Goal: Task Accomplishment & Management: Use online tool/utility

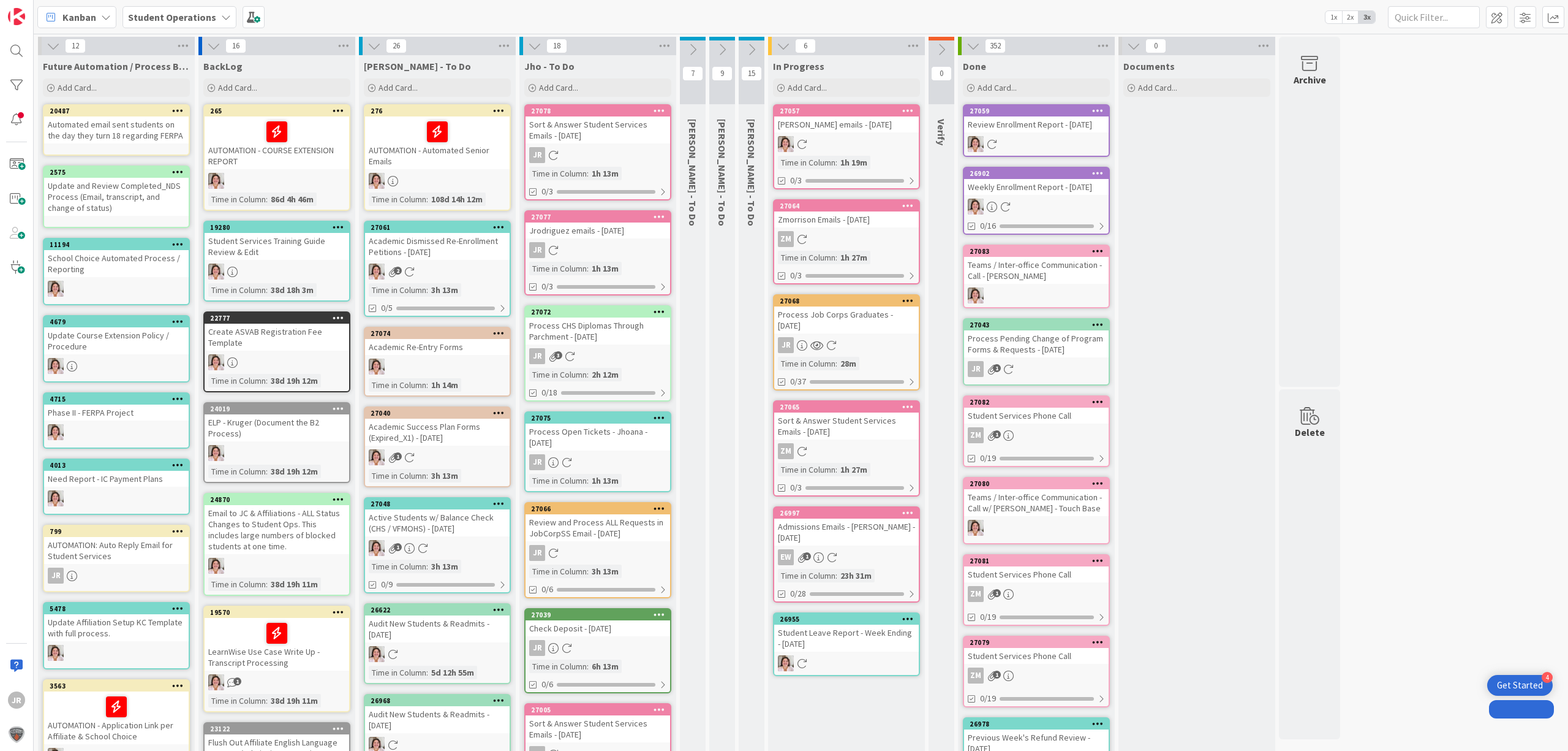
drag, startPoint x: 0, startPoint y: 0, endPoint x: 878, endPoint y: 227, distance: 906.9
click at [878, 307] on div "Process Job Corps Graduates - [DATE]" at bounding box center [846, 320] width 144 height 27
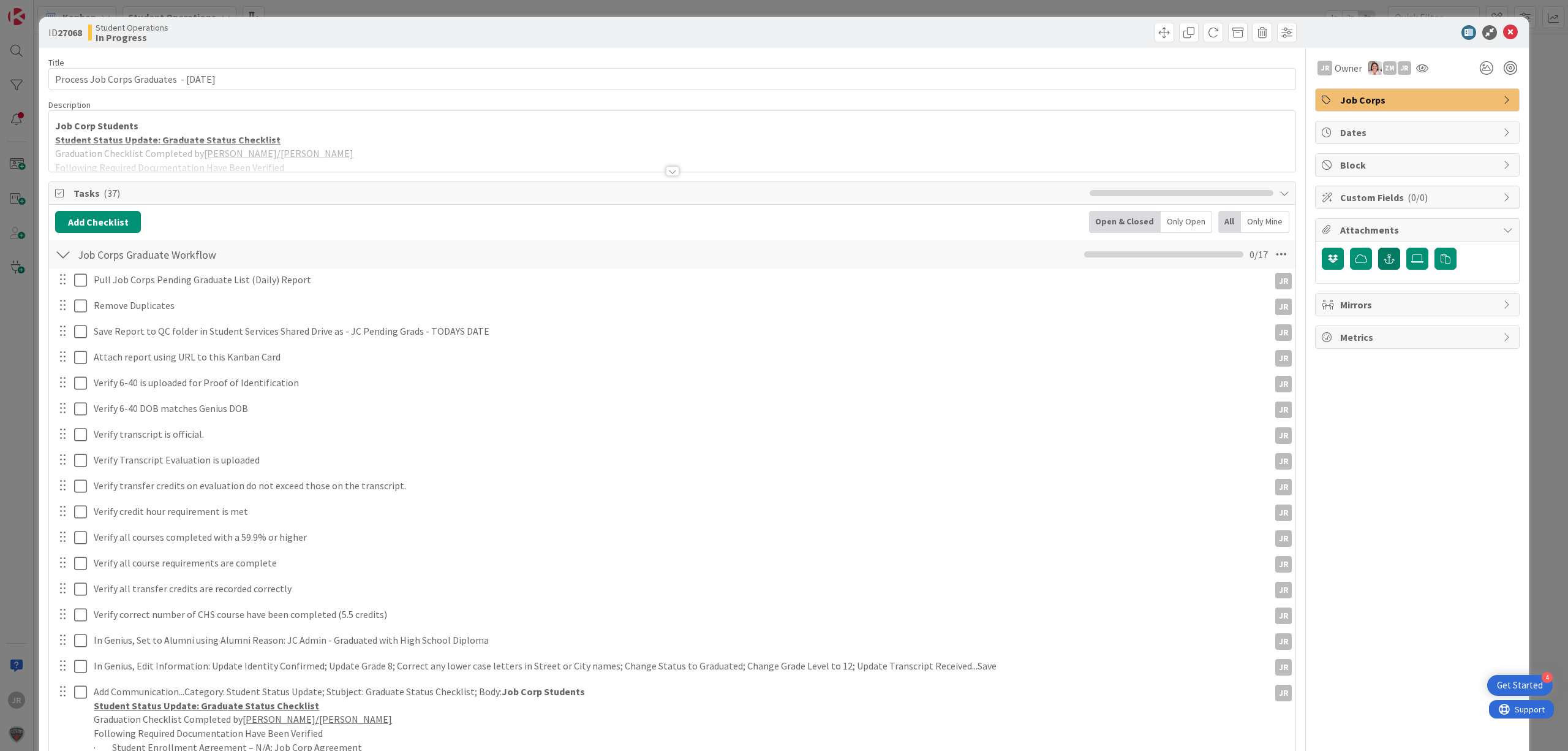
click at [1383, 263] on icon "button" at bounding box center [1389, 258] width 11 height 10
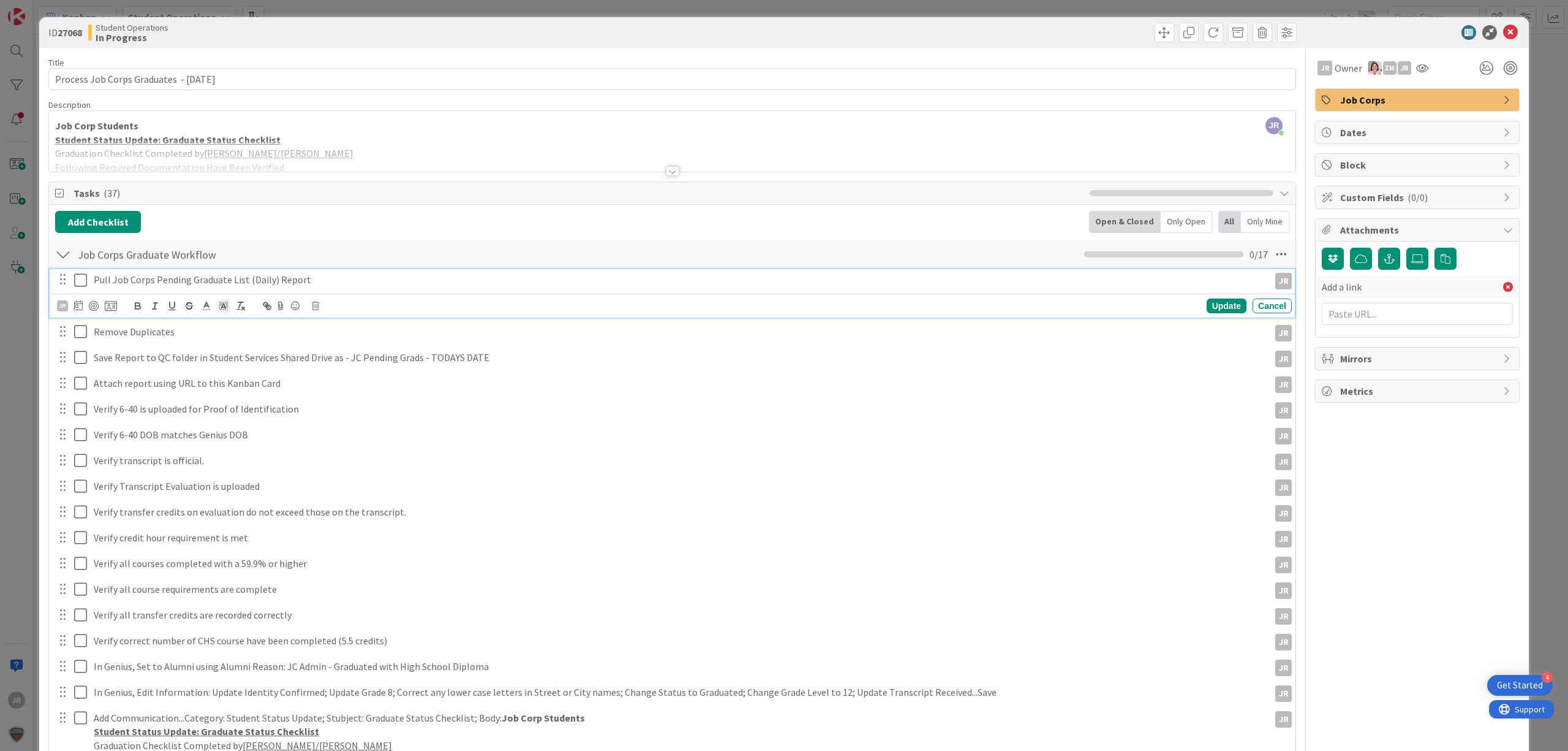
click at [81, 283] on icon at bounding box center [83, 279] width 18 height 14
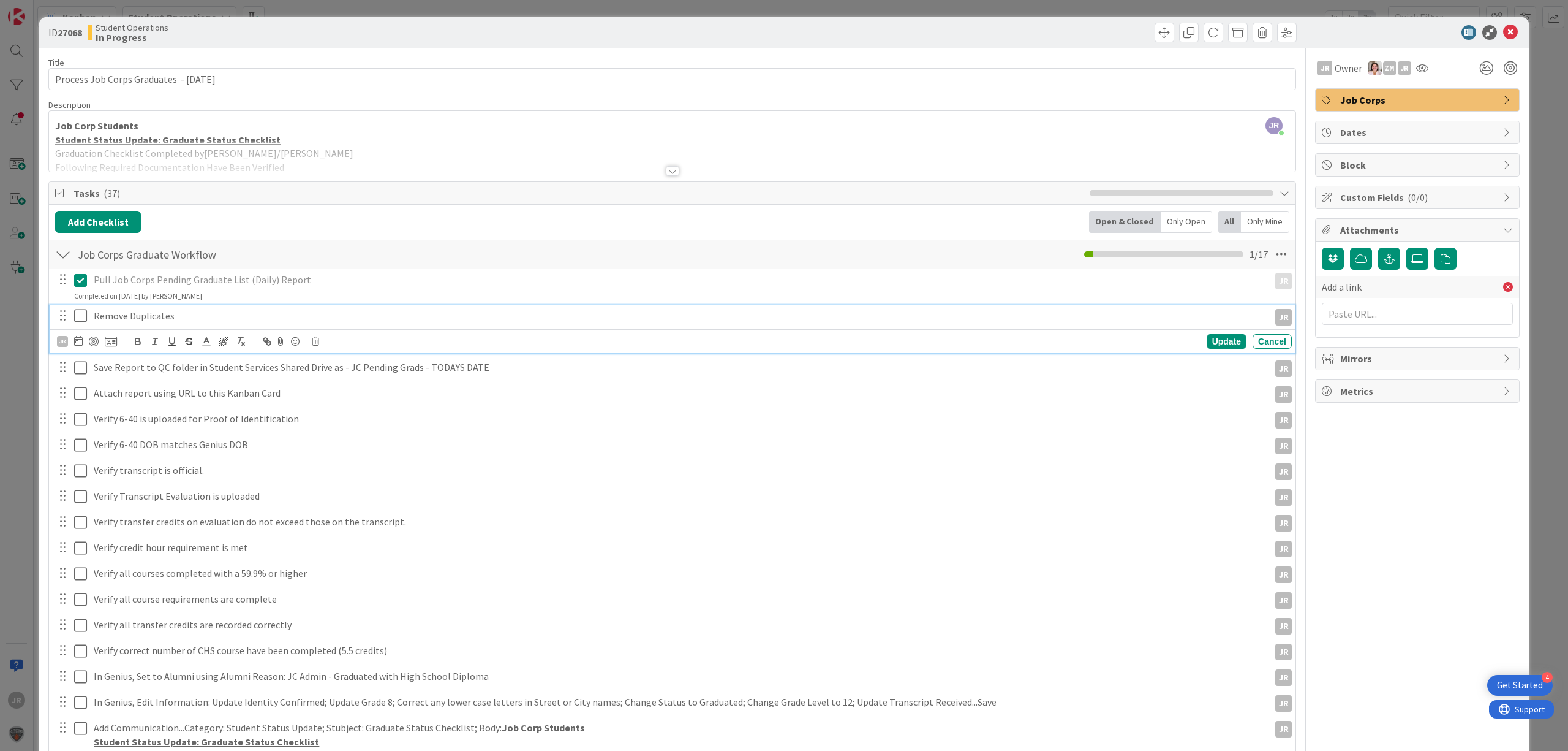
click at [82, 315] on icon at bounding box center [83, 315] width 18 height 14
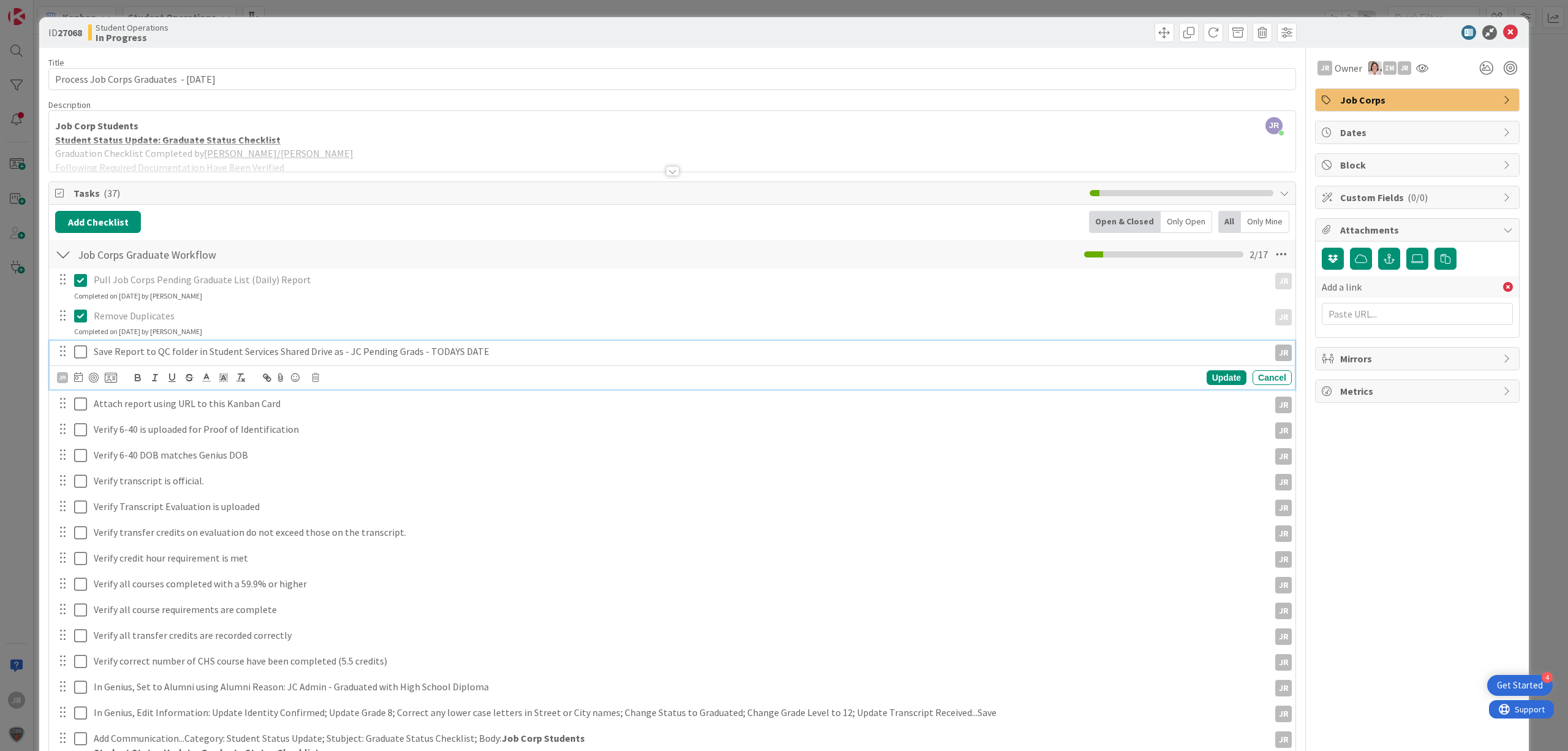
click at [81, 351] on icon at bounding box center [83, 352] width 18 height 14
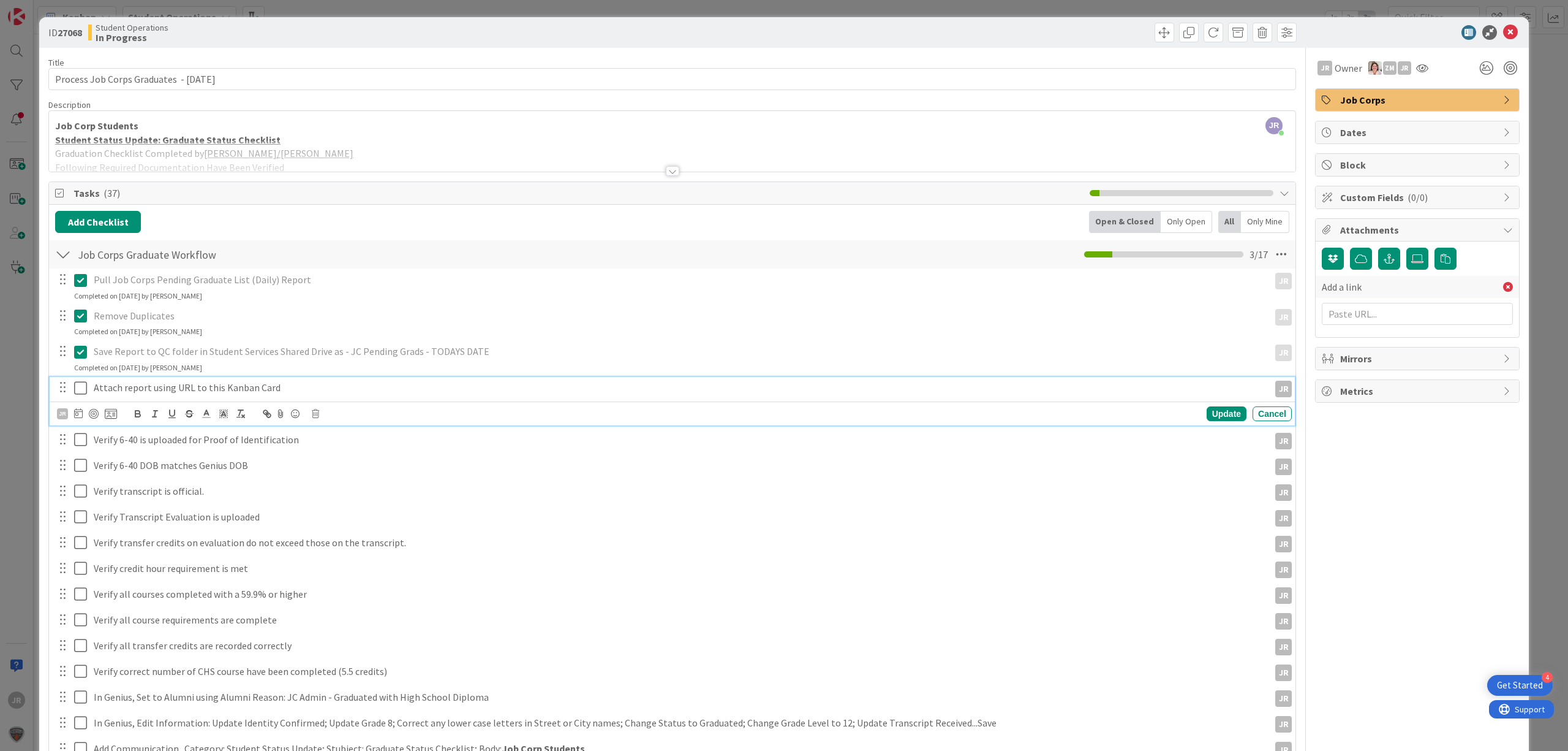
click at [82, 383] on icon at bounding box center [83, 387] width 18 height 14
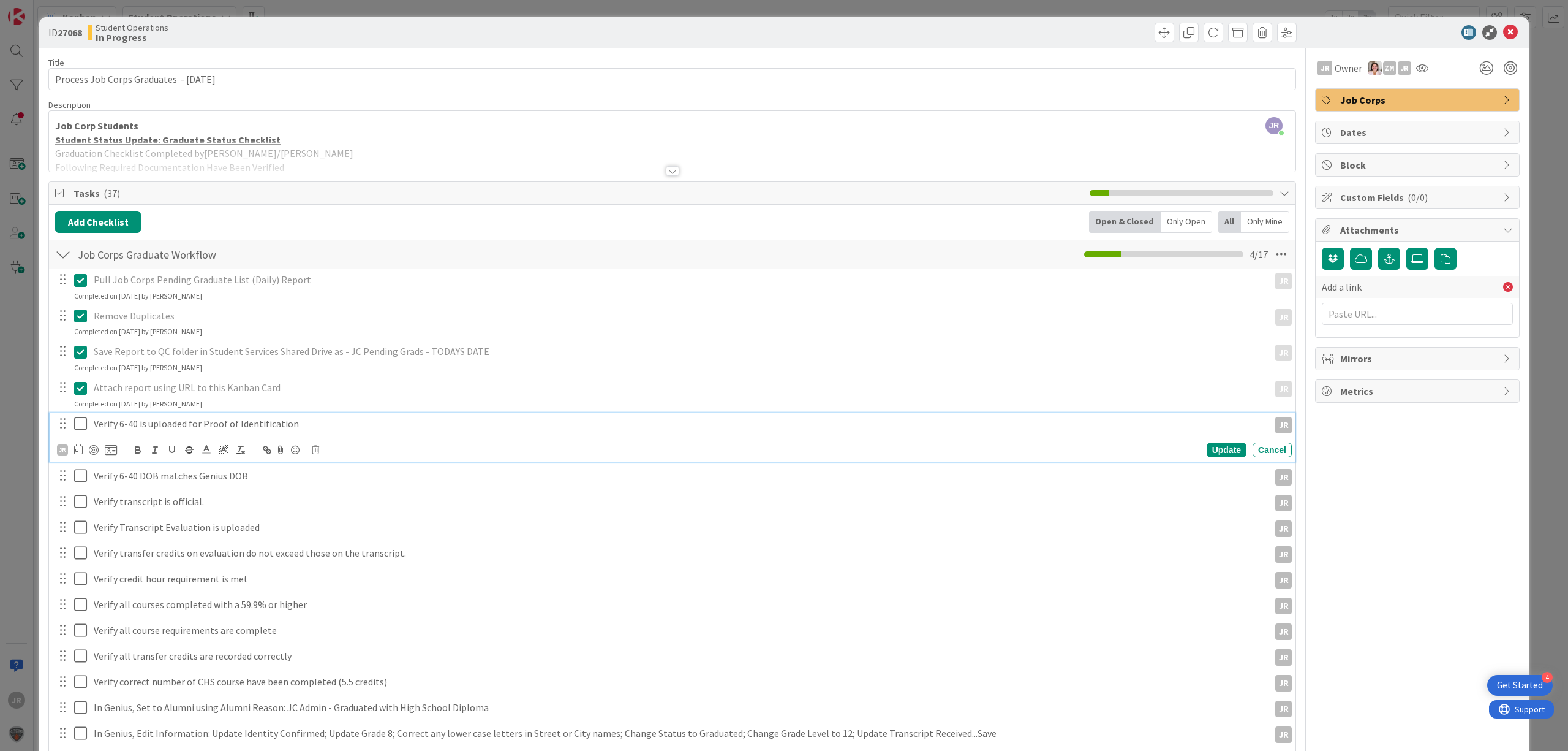
click at [81, 422] on icon at bounding box center [83, 423] width 18 height 14
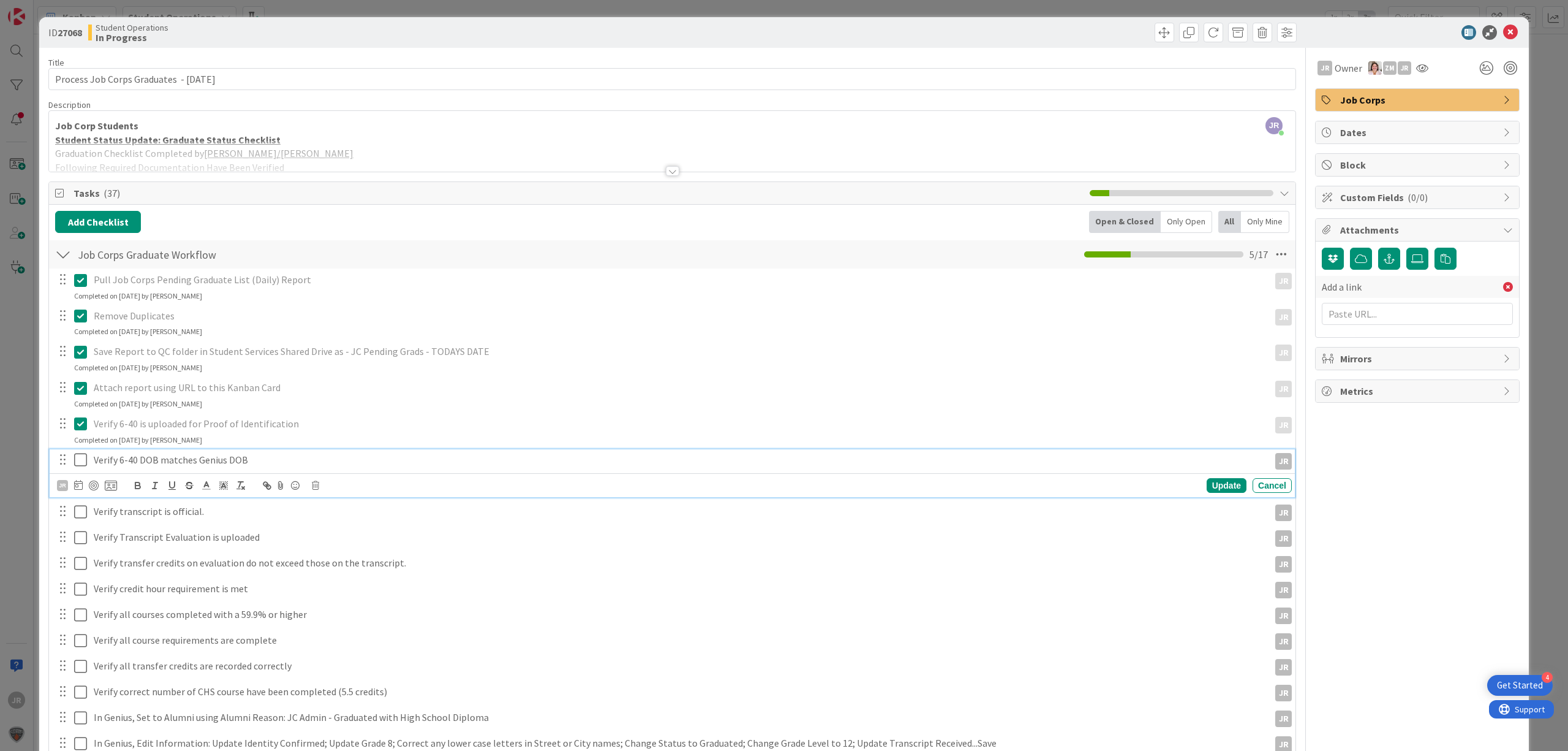
click at [81, 460] on icon at bounding box center [83, 459] width 18 height 14
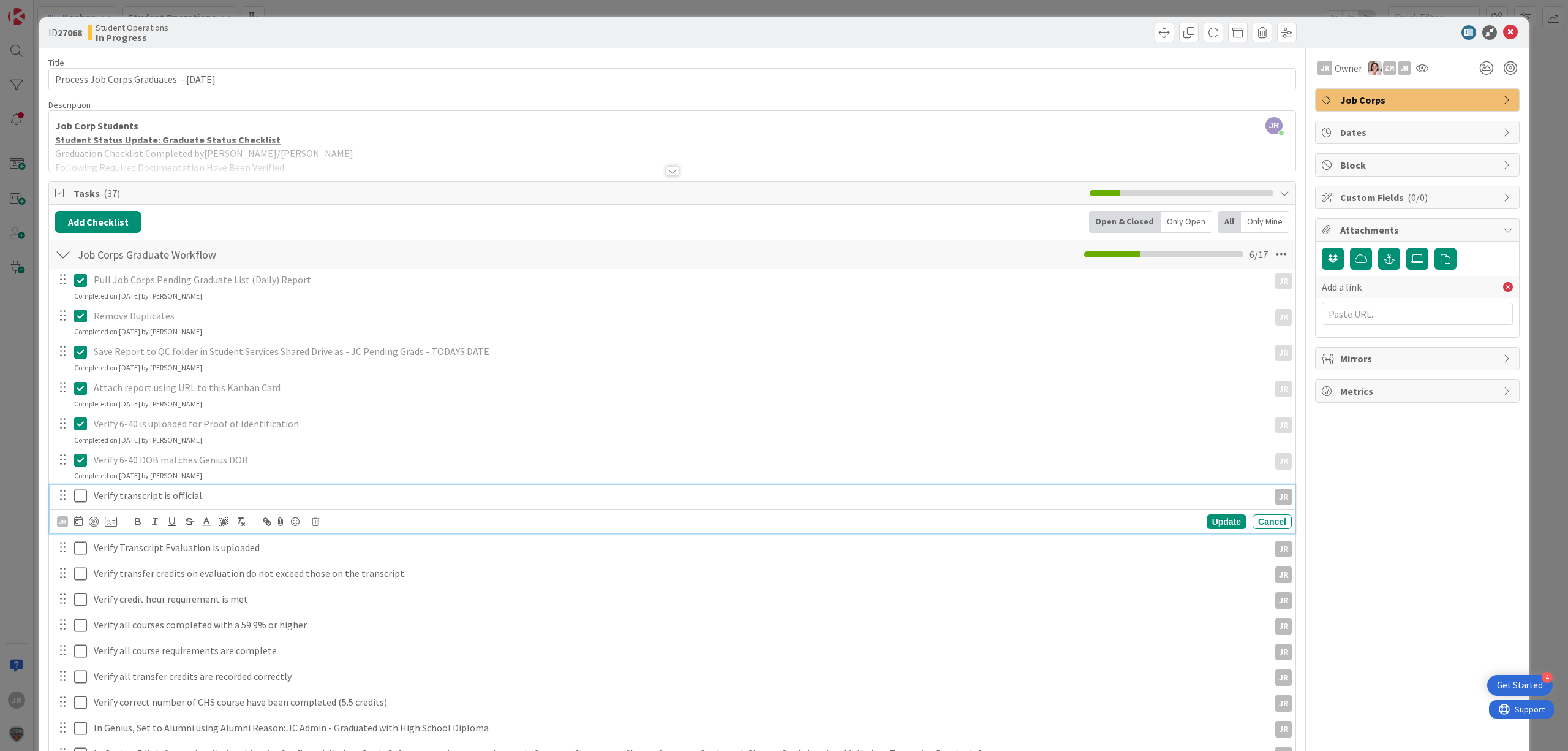
click at [81, 488] on button at bounding box center [81, 496] width 14 height 20
click at [80, 534] on icon at bounding box center [83, 531] width 18 height 14
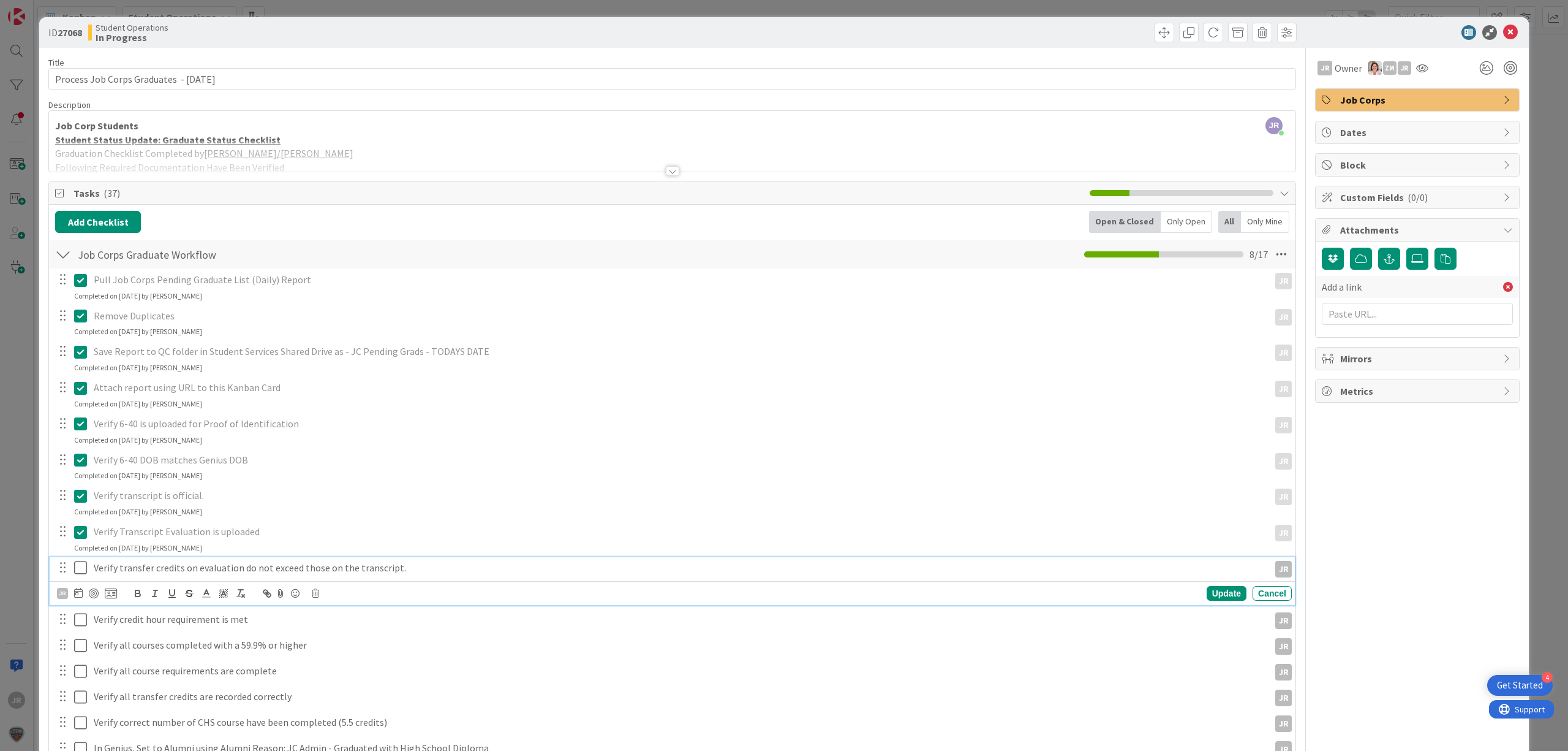
click at [81, 562] on icon at bounding box center [83, 567] width 18 height 14
click at [84, 602] on icon at bounding box center [83, 603] width 18 height 14
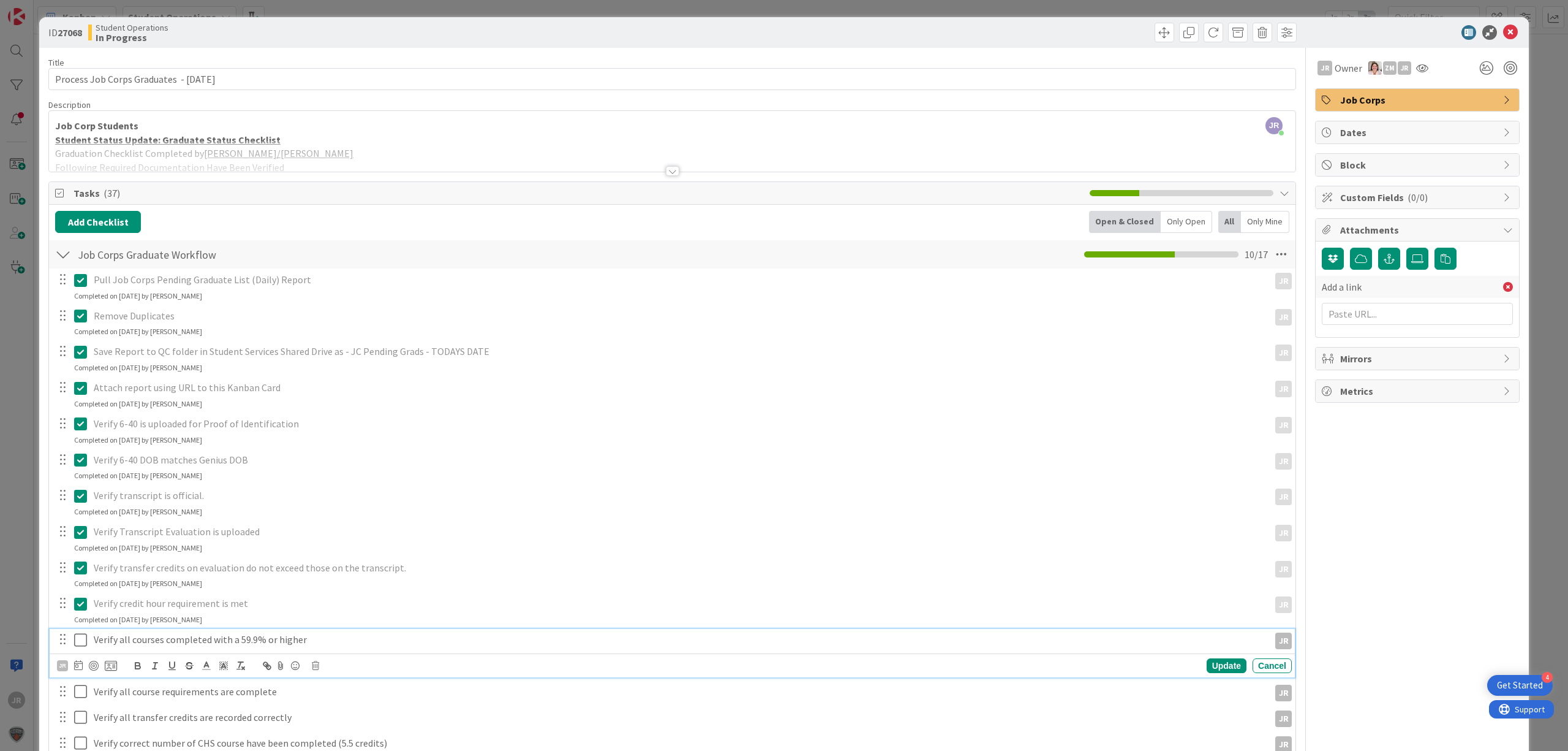
click at [84, 638] on icon at bounding box center [83, 639] width 18 height 14
click at [77, 679] on icon at bounding box center [83, 675] width 18 height 14
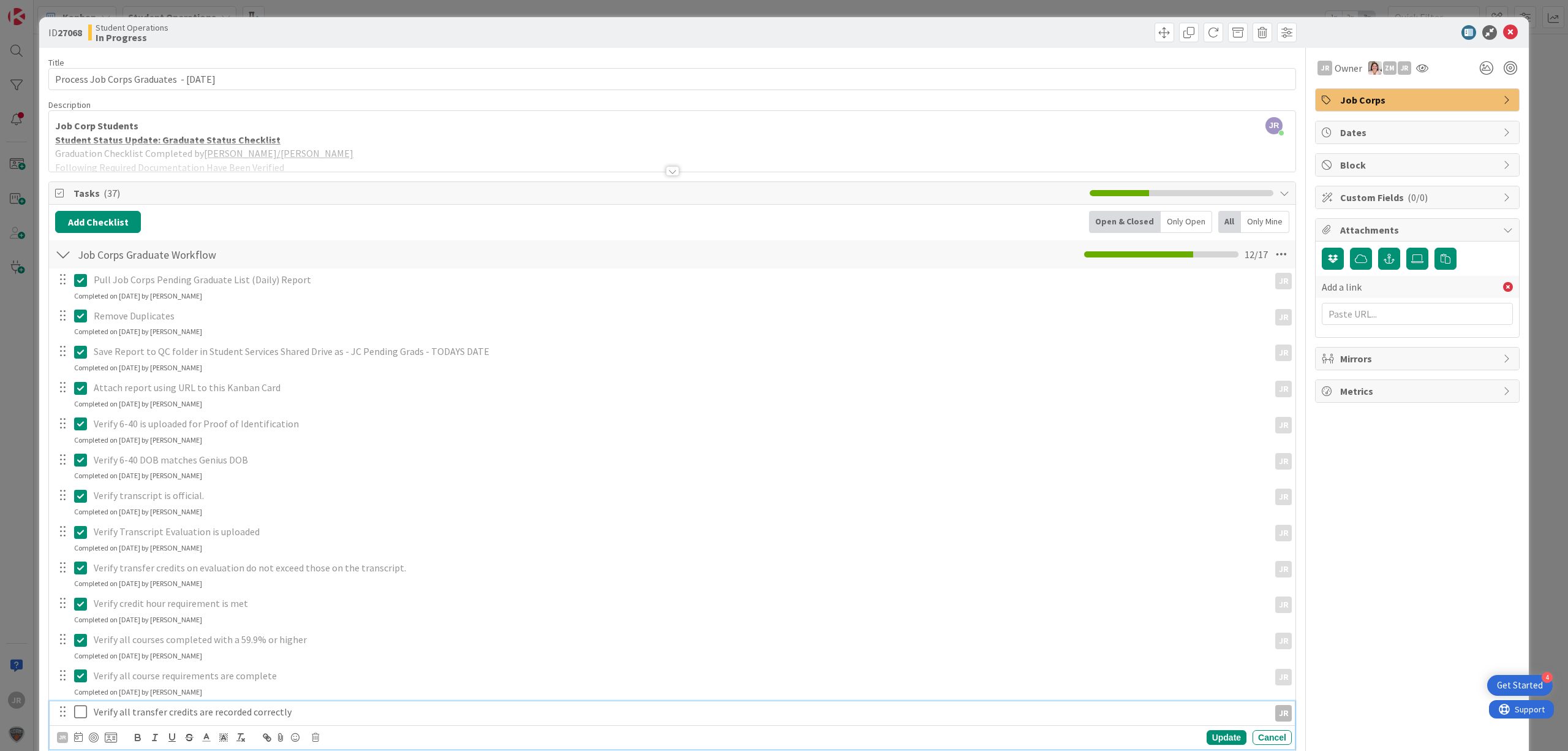
click at [80, 711] on icon at bounding box center [83, 711] width 18 height 14
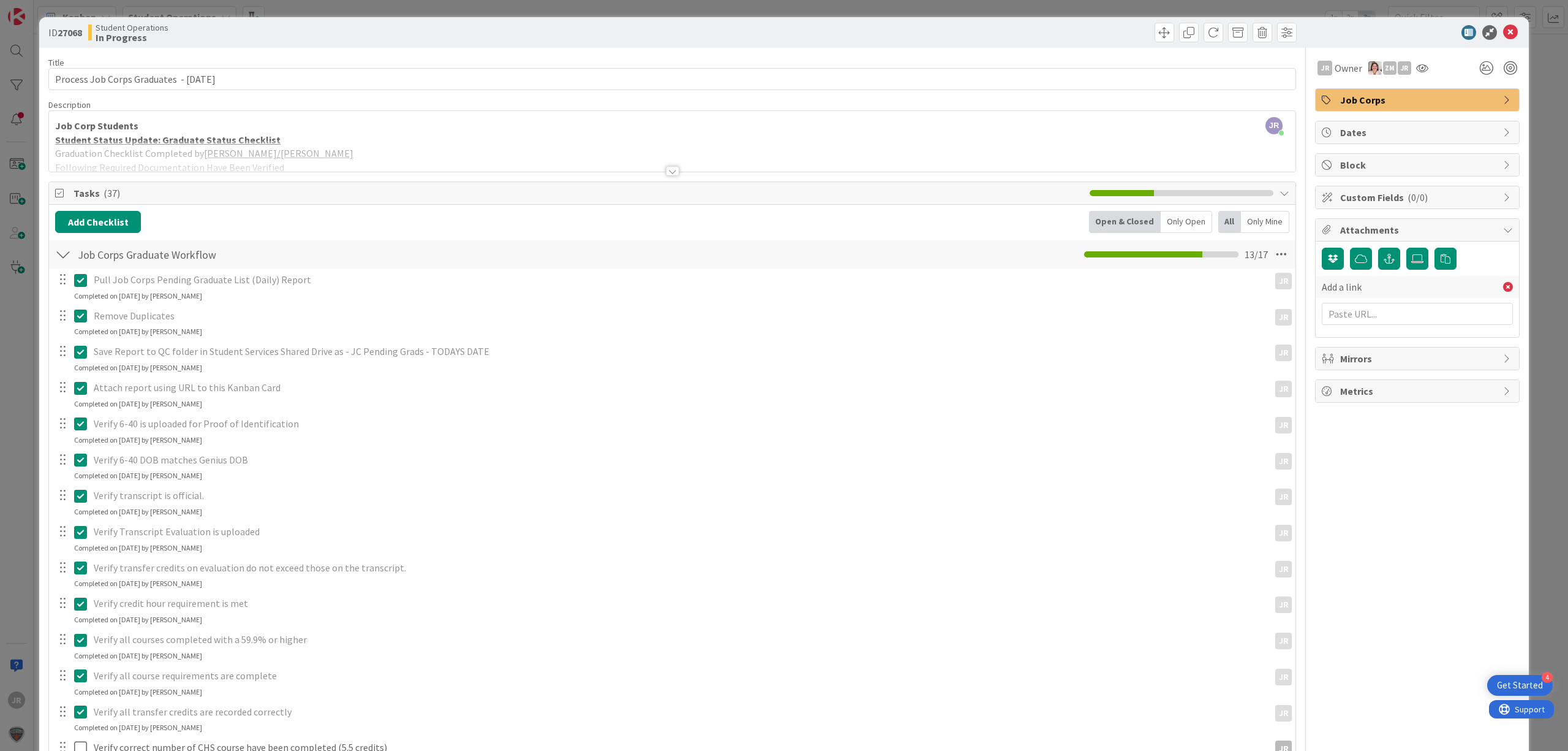
scroll to position [326, 0]
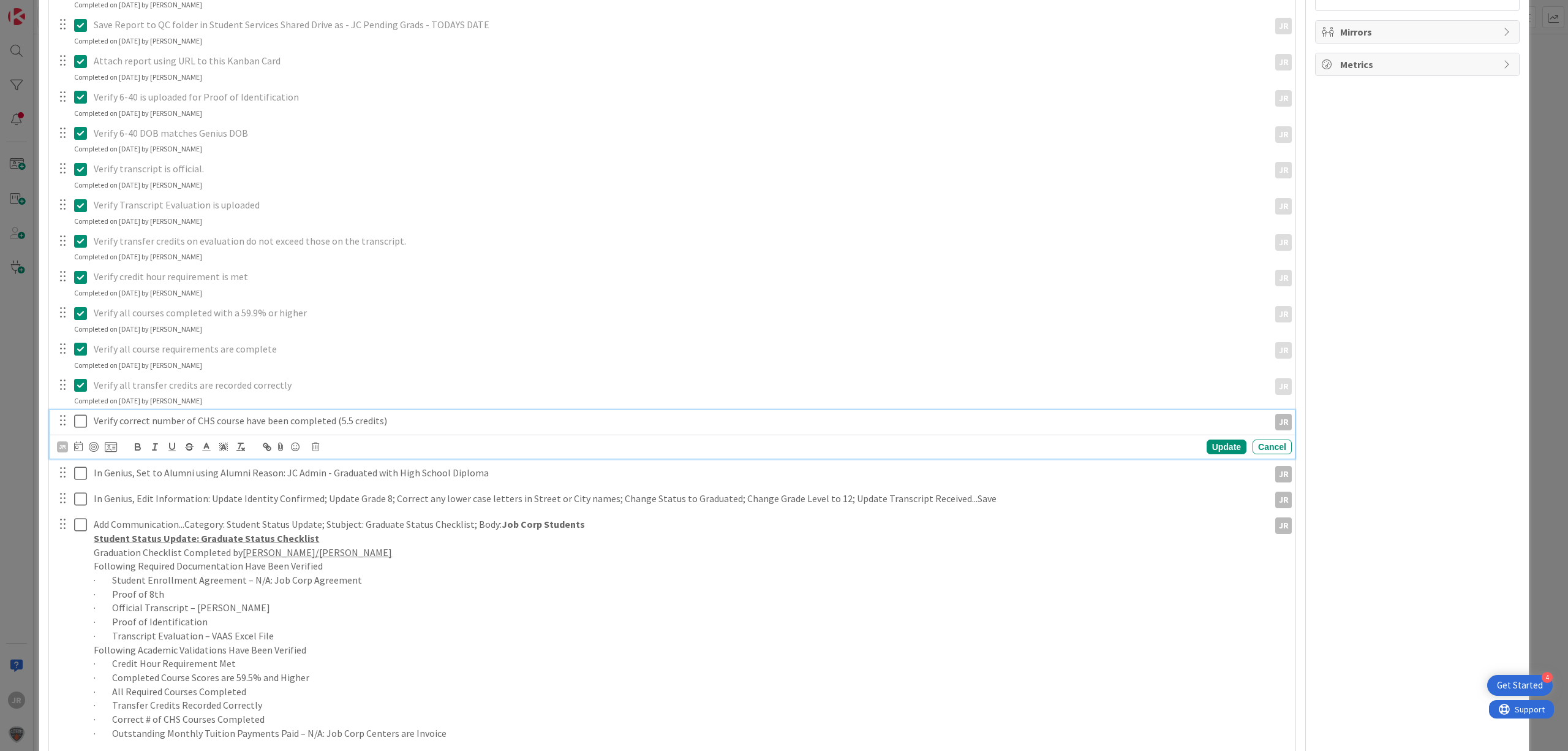
click at [80, 424] on icon at bounding box center [83, 421] width 18 height 14
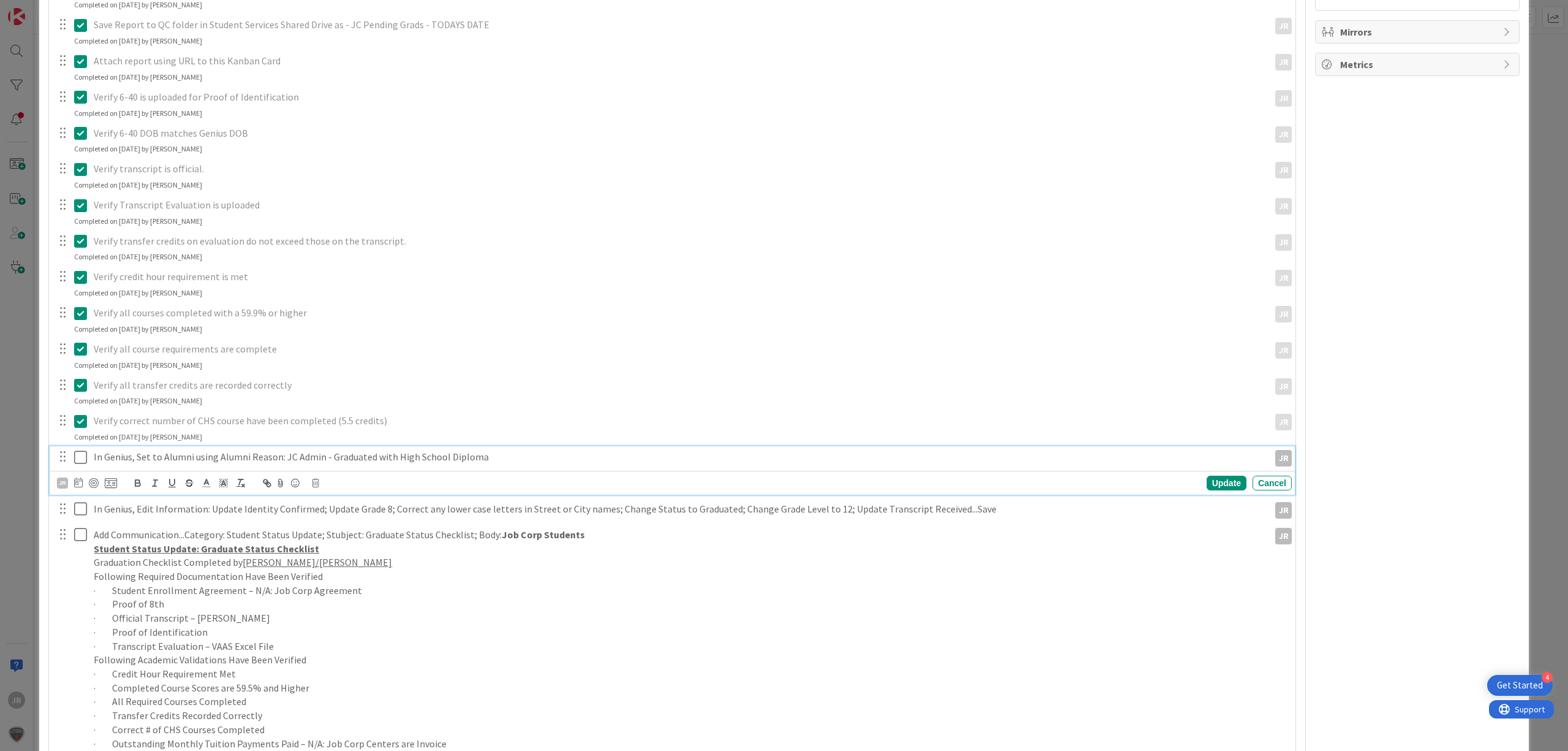
click at [81, 457] on icon at bounding box center [83, 457] width 18 height 14
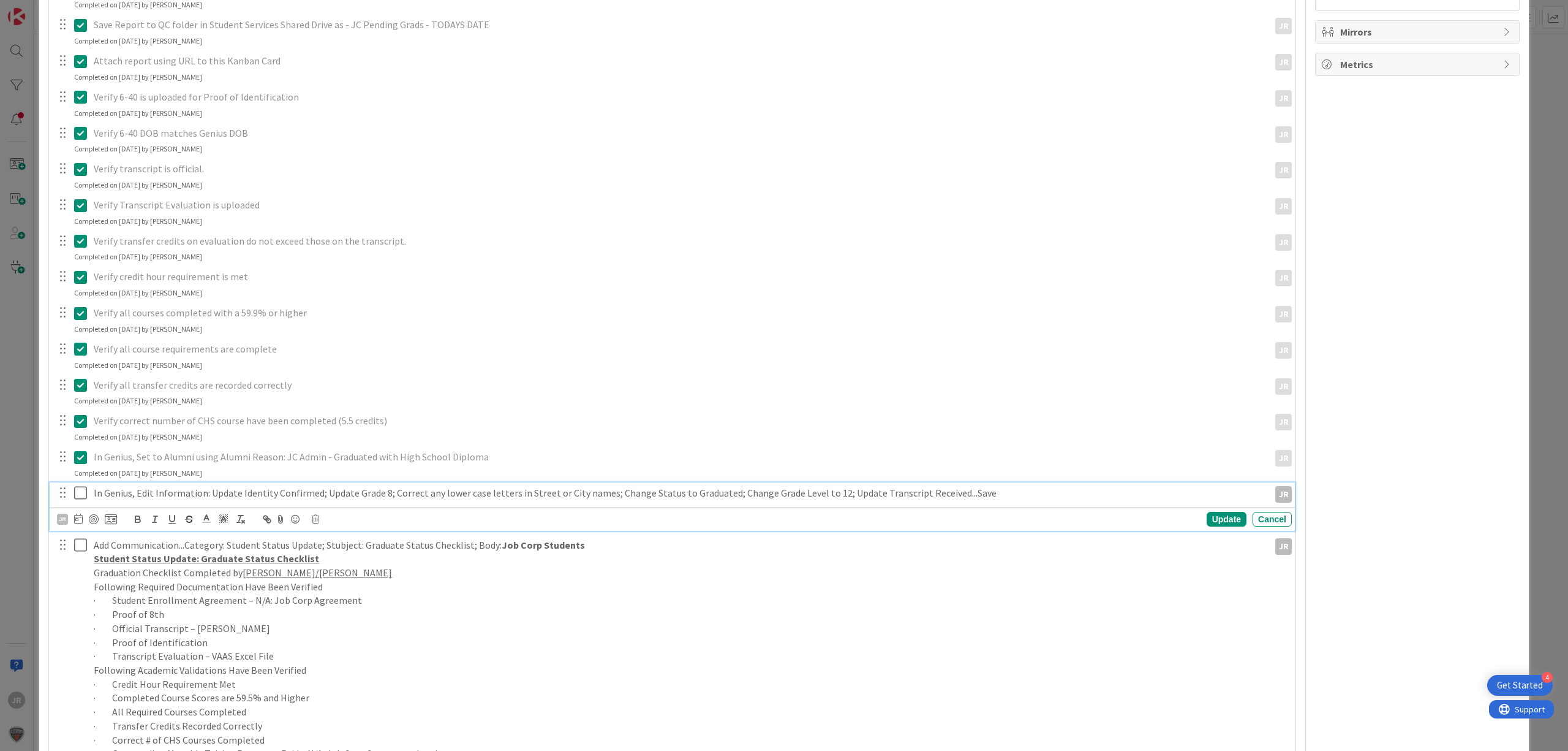
click at [79, 492] on icon at bounding box center [83, 492] width 18 height 14
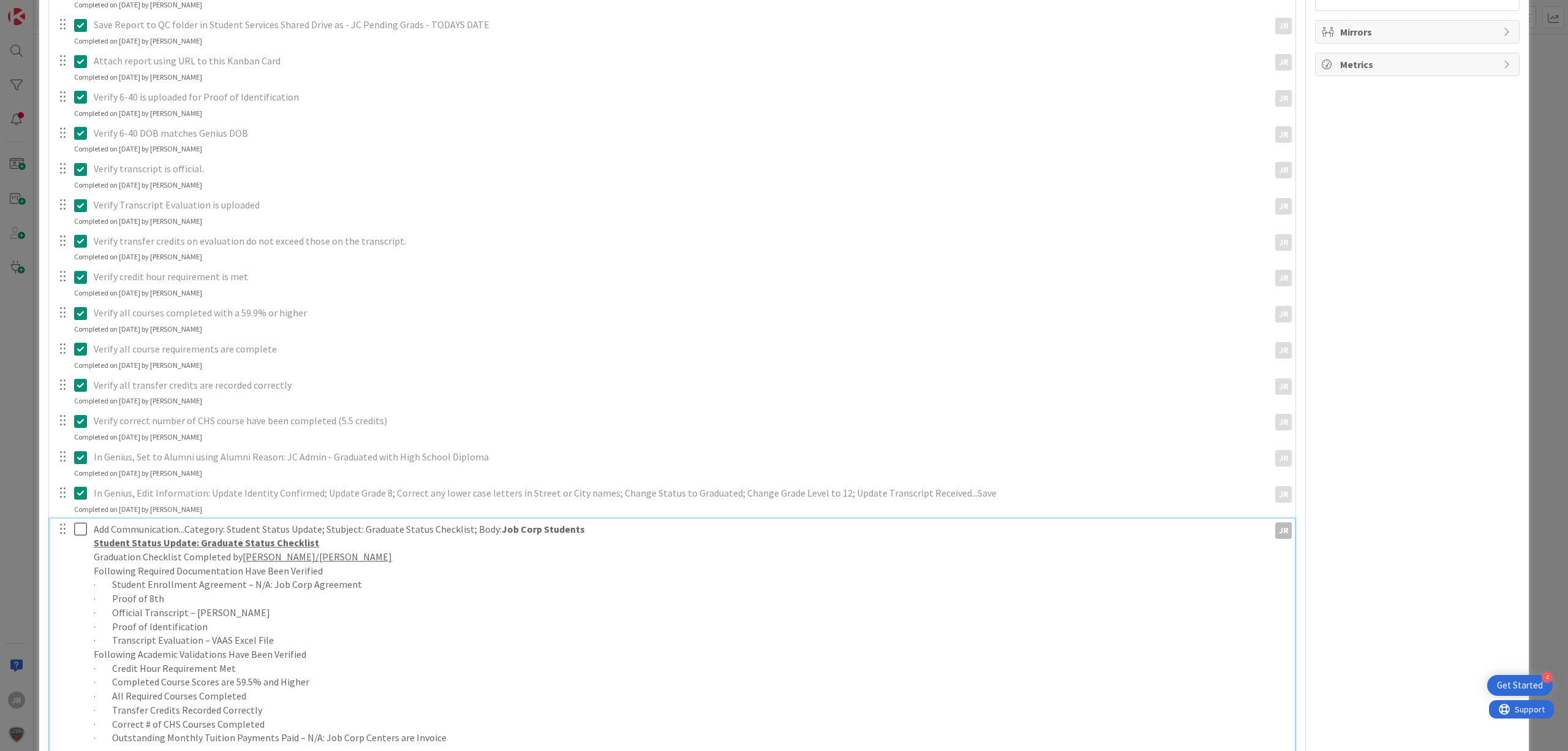
click at [84, 534] on icon at bounding box center [83, 528] width 18 height 14
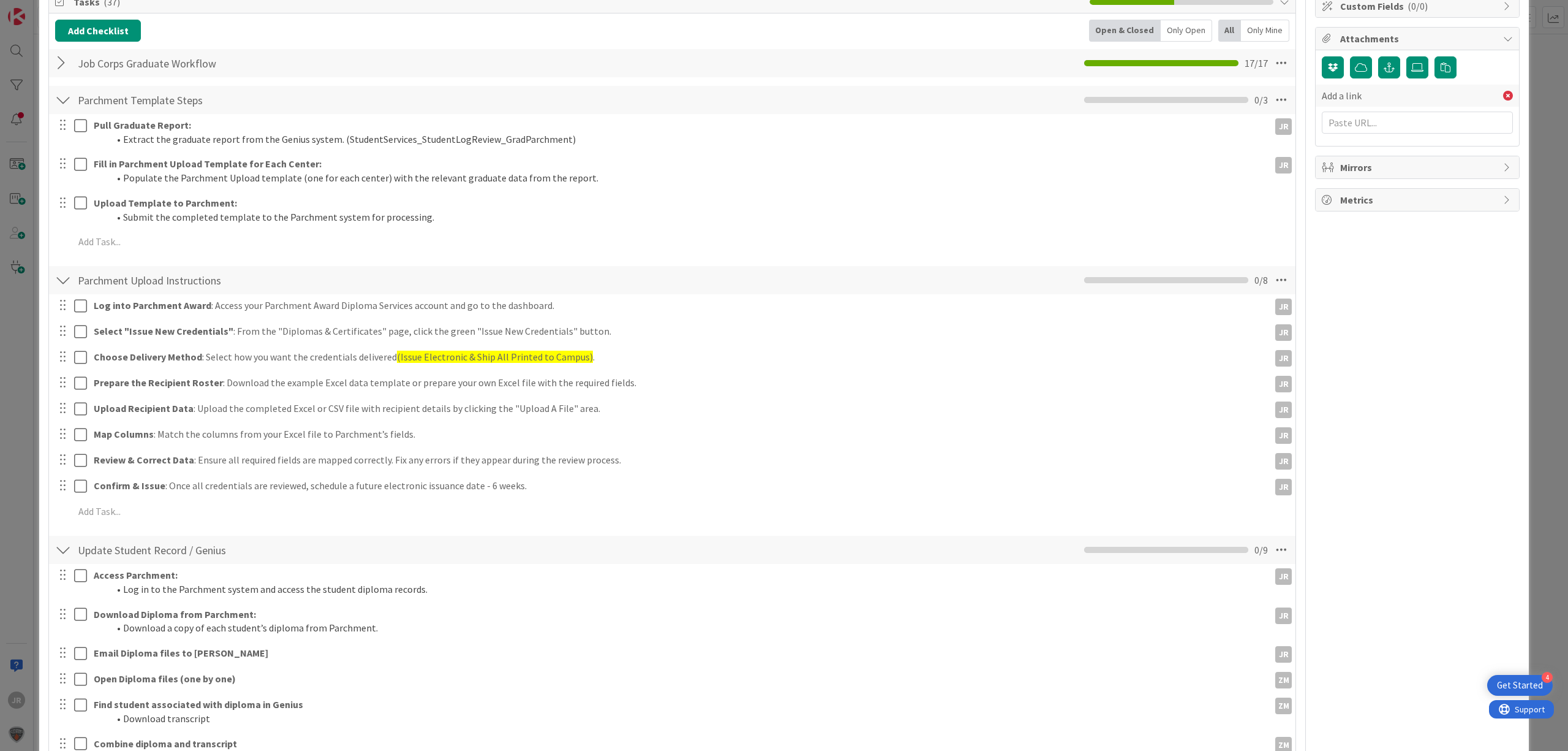
scroll to position [163, 0]
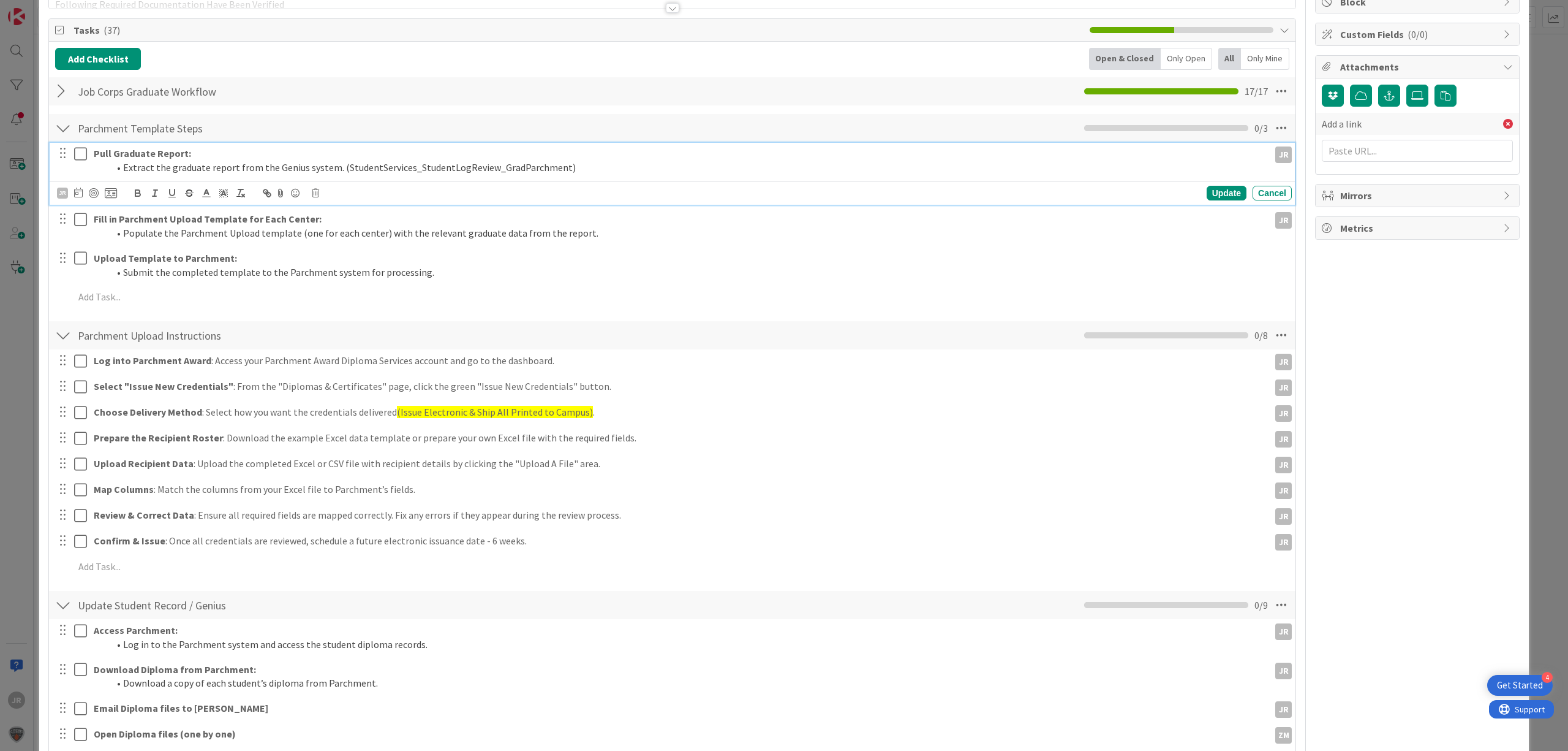
click at [84, 153] on icon at bounding box center [83, 153] width 18 height 14
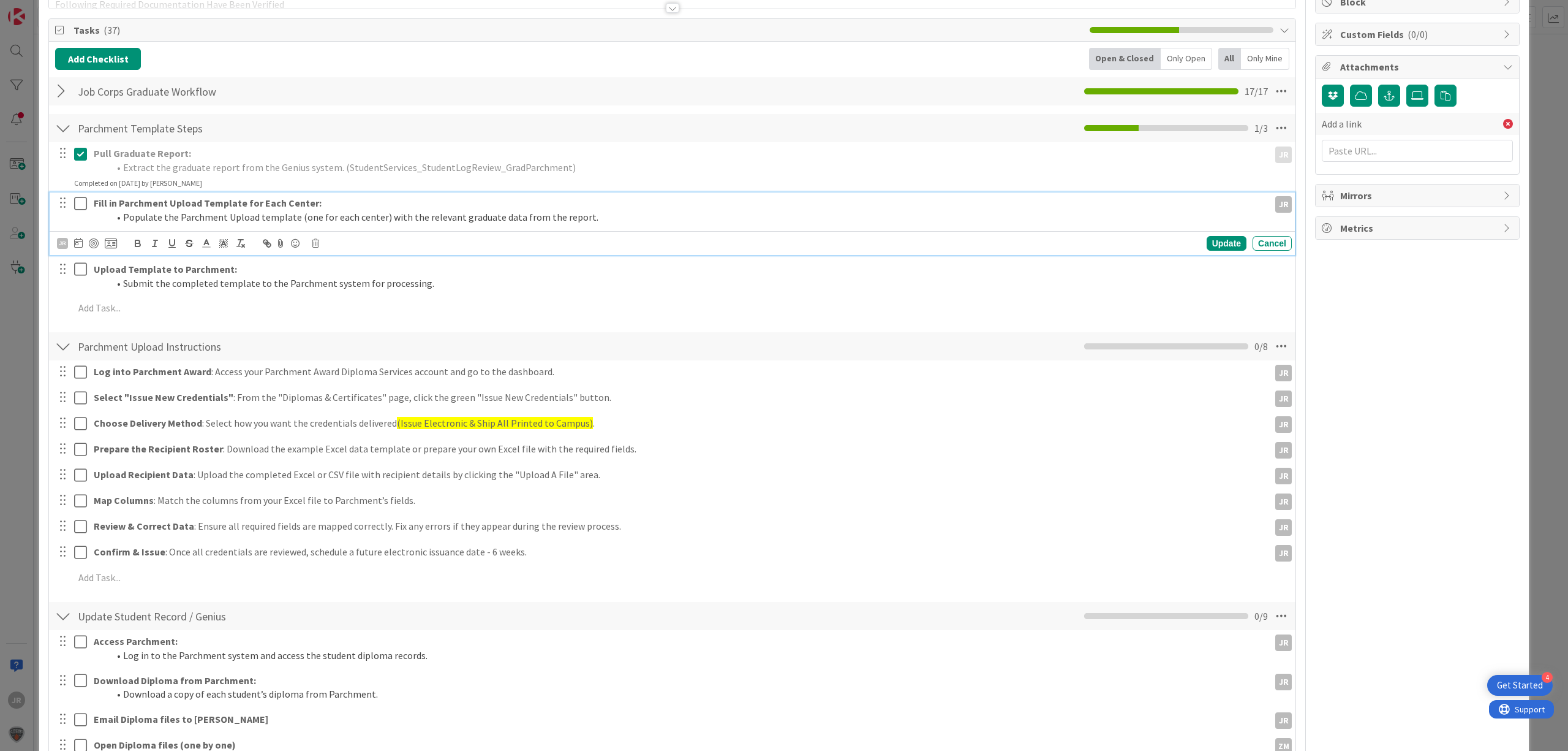
click at [84, 200] on icon at bounding box center [83, 203] width 18 height 14
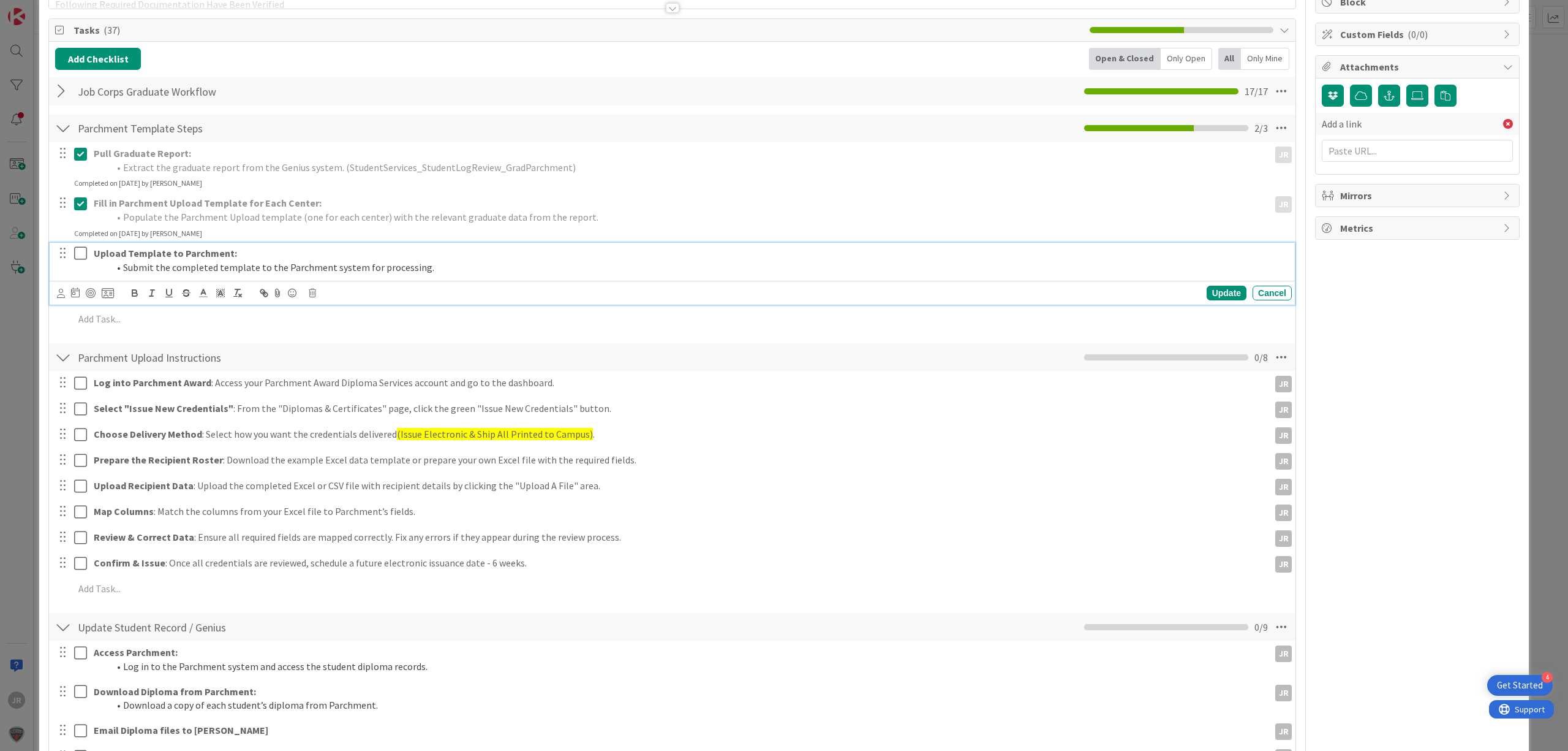
click at [80, 253] on icon at bounding box center [83, 253] width 18 height 14
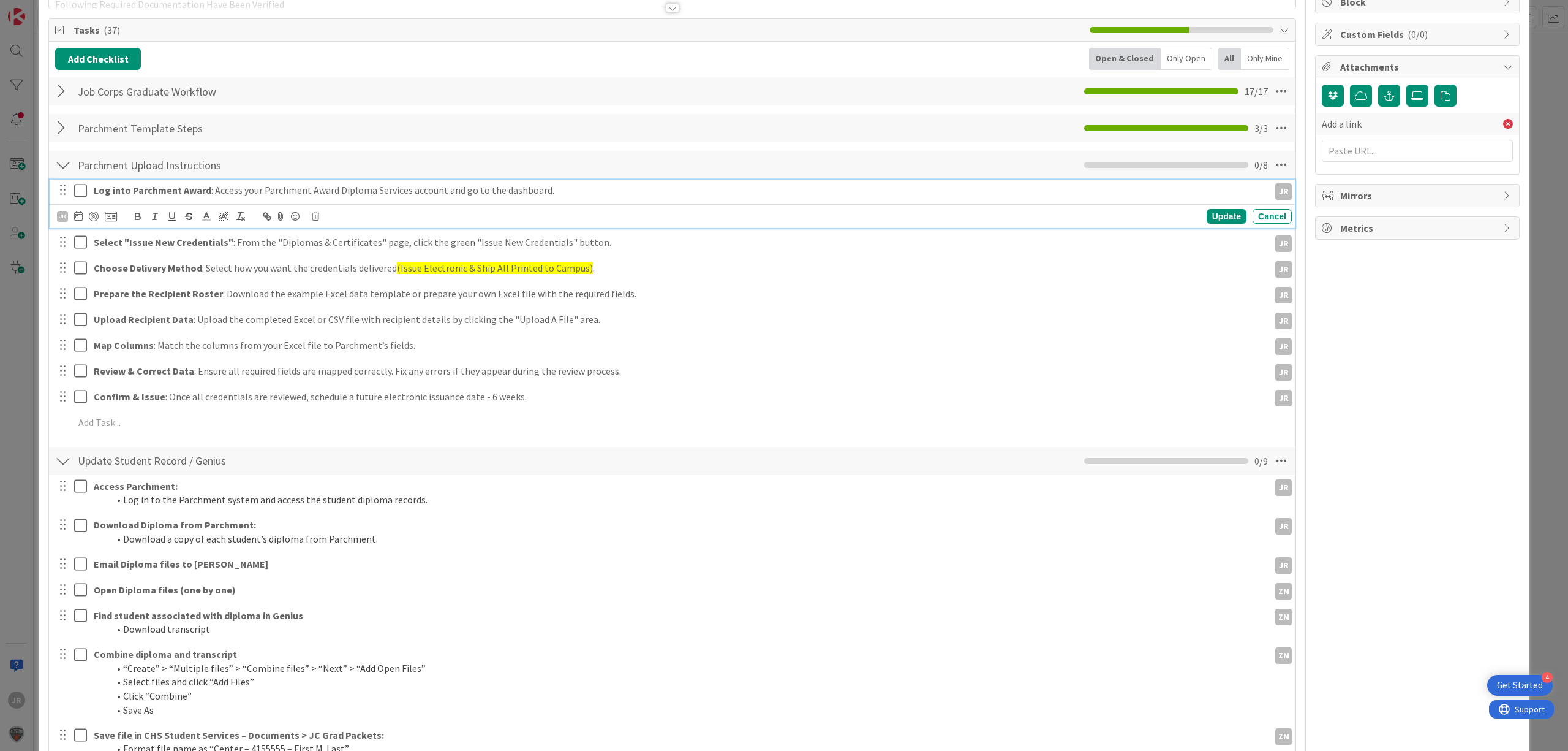
click at [80, 197] on icon at bounding box center [83, 190] width 18 height 14
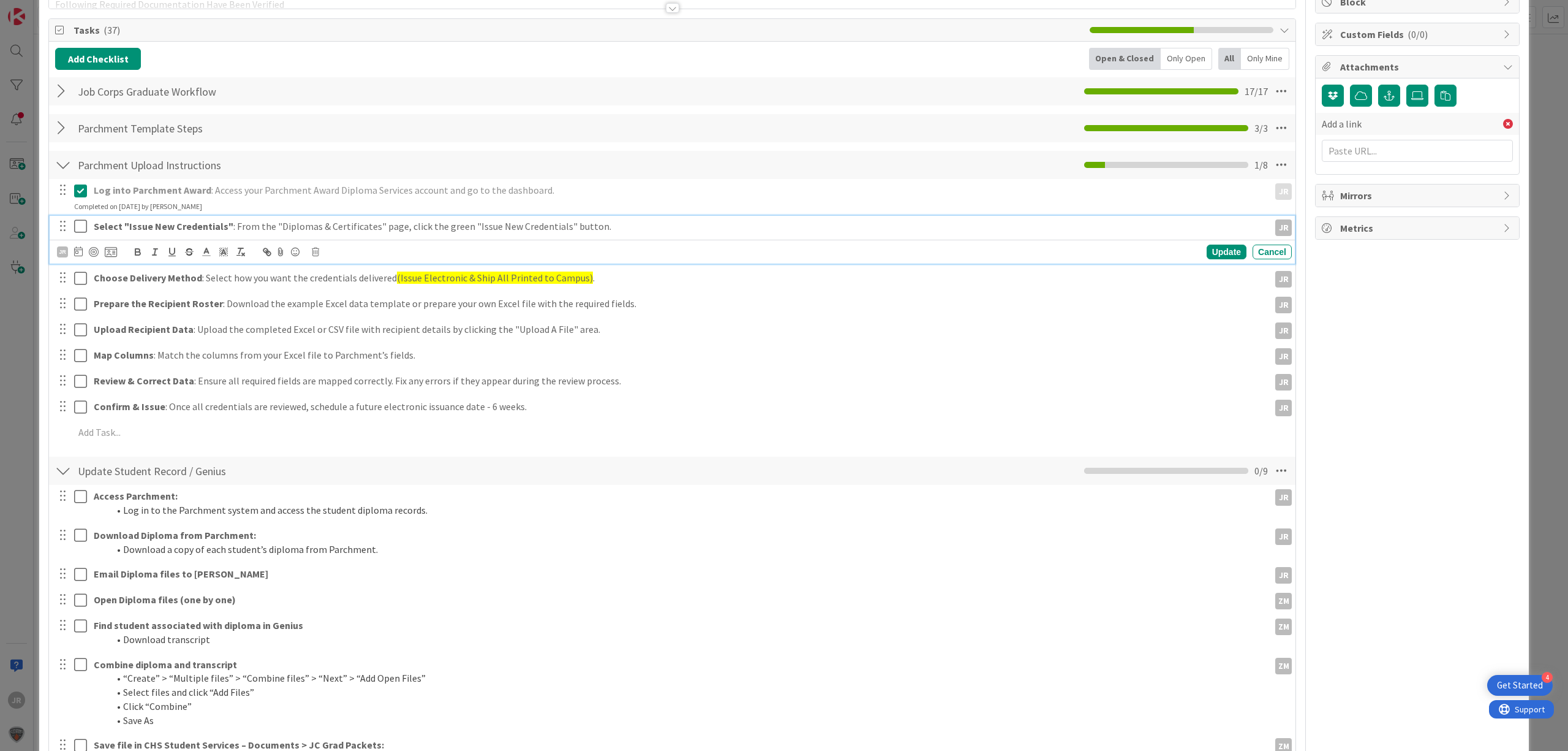
click at [79, 228] on icon at bounding box center [83, 226] width 18 height 14
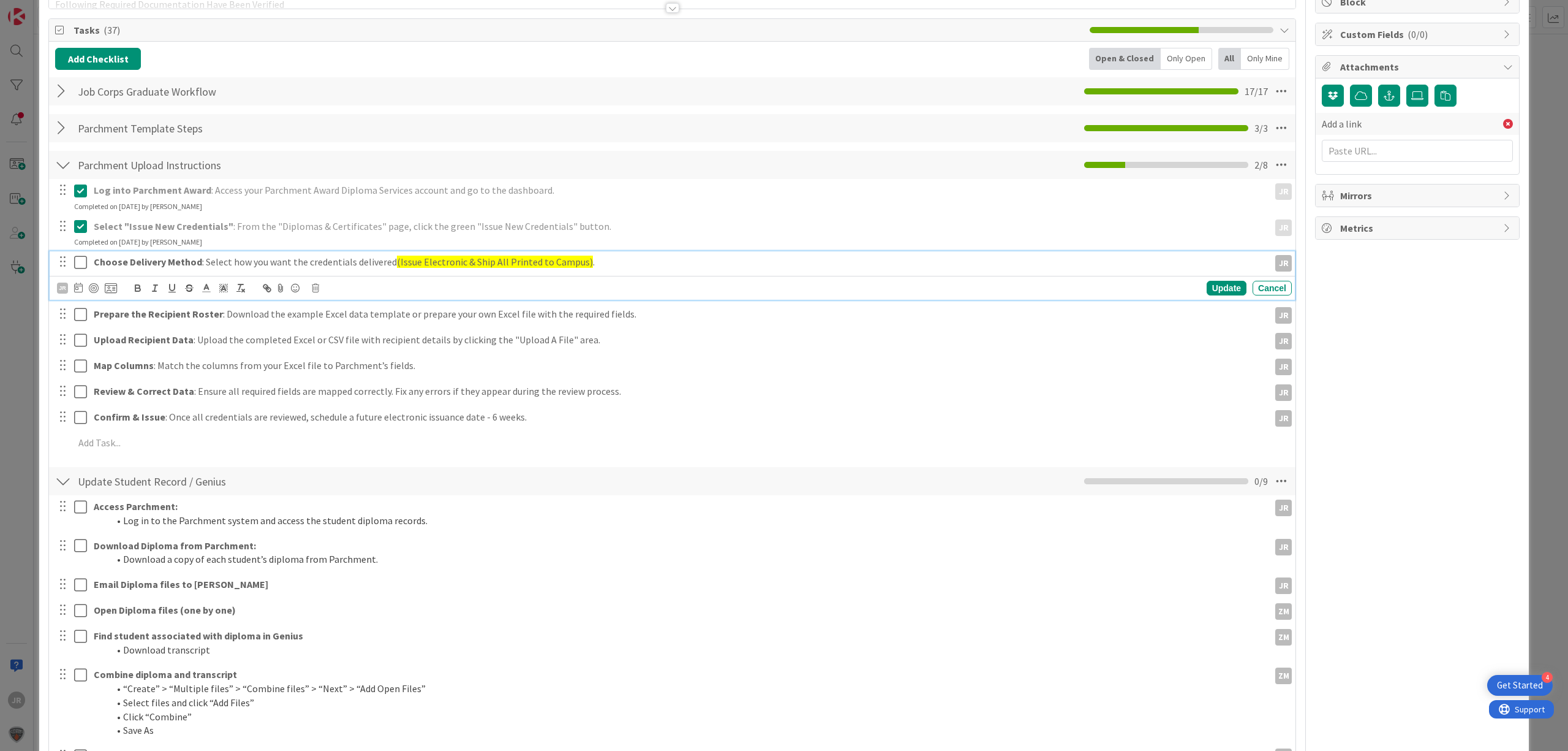
click at [79, 256] on icon at bounding box center [83, 262] width 18 height 14
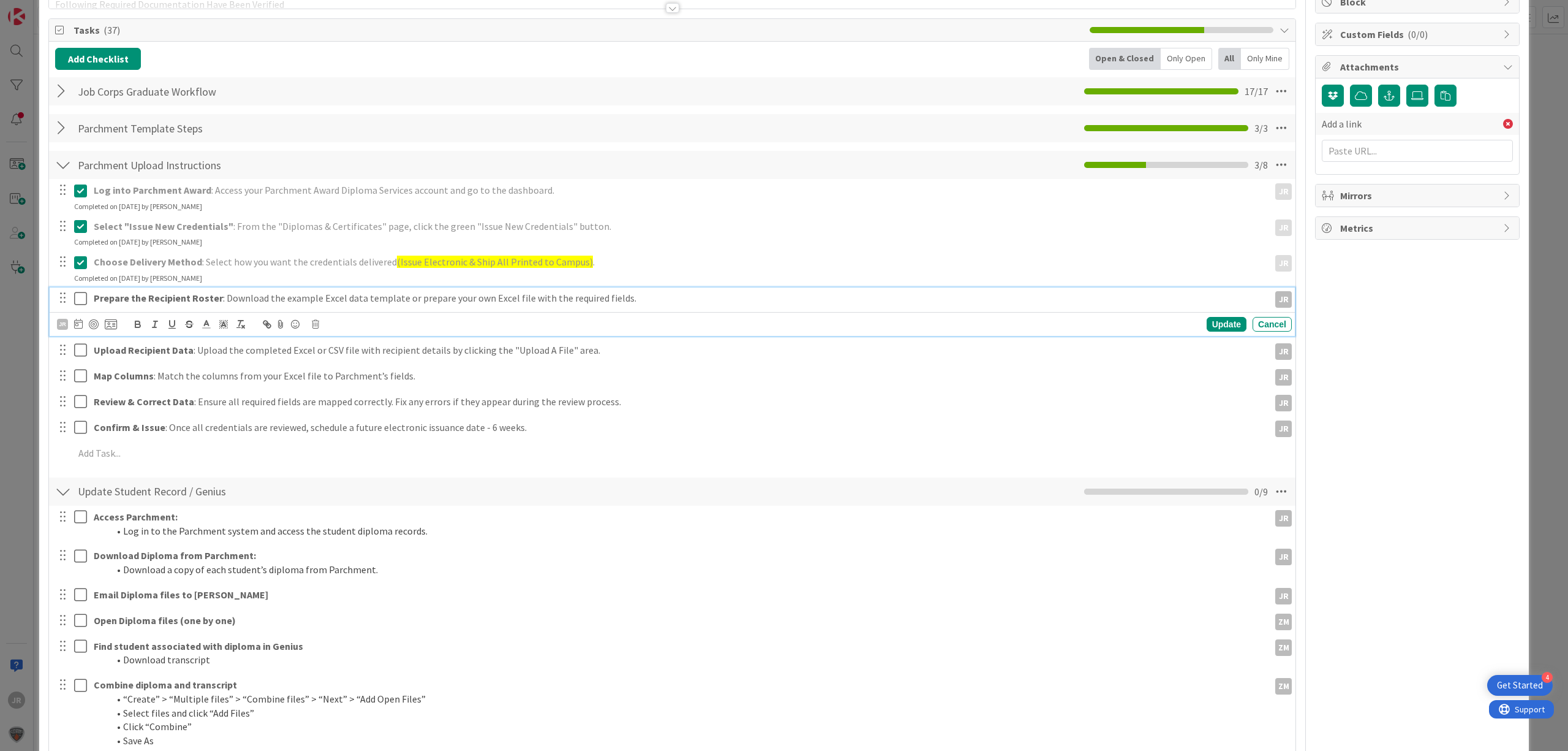
click at [79, 290] on button at bounding box center [81, 298] width 14 height 20
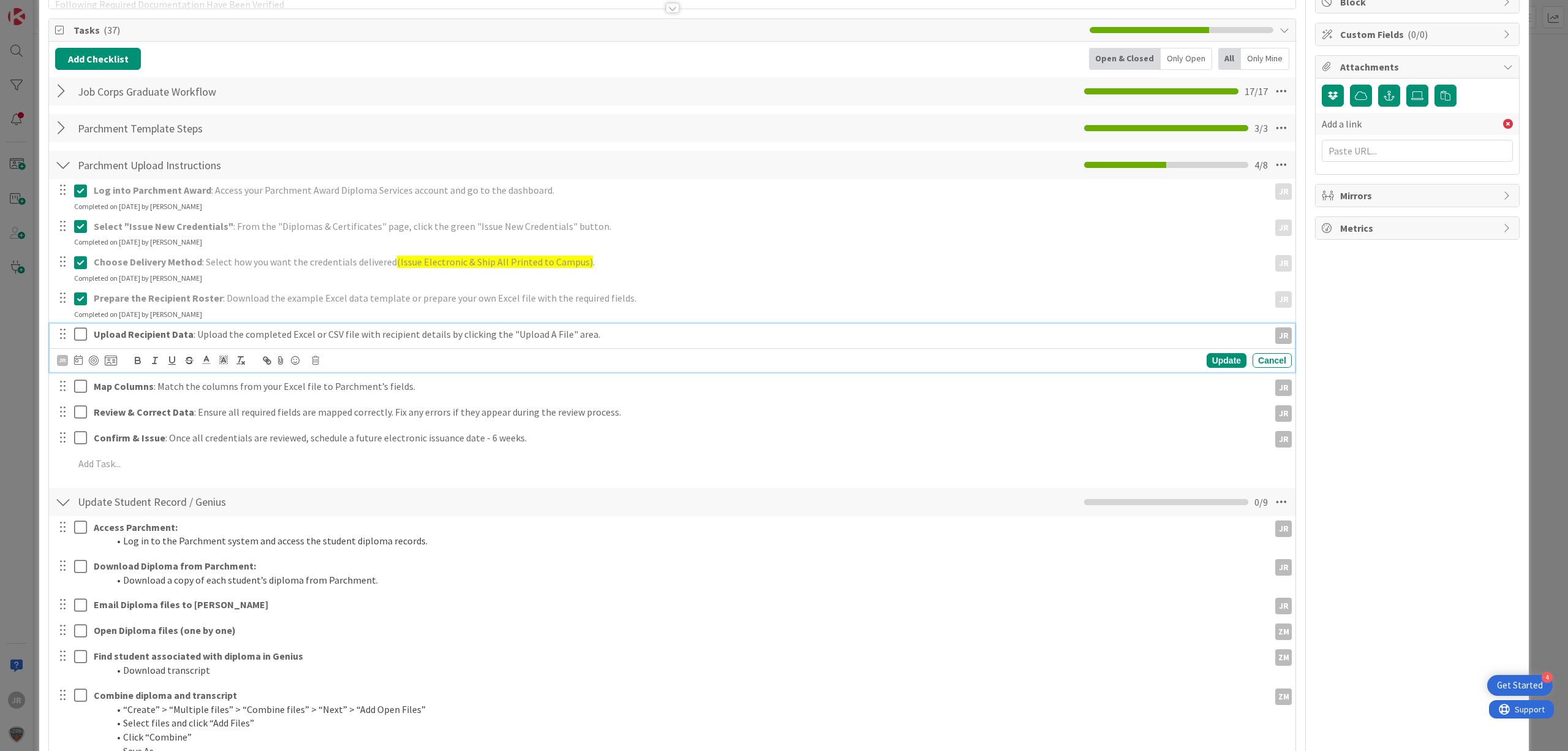
click at [84, 334] on icon at bounding box center [83, 333] width 18 height 14
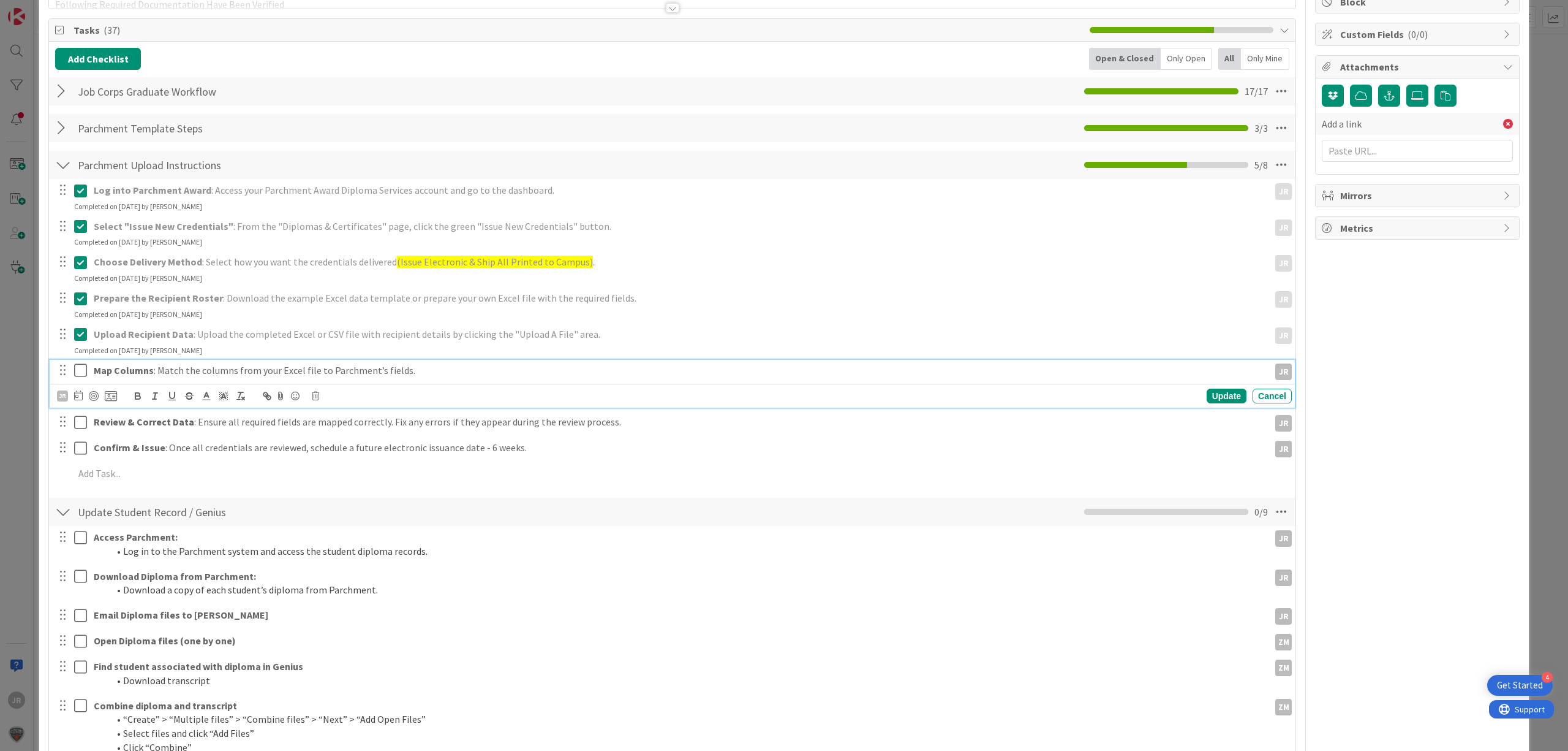
click at [84, 371] on icon at bounding box center [83, 370] width 18 height 14
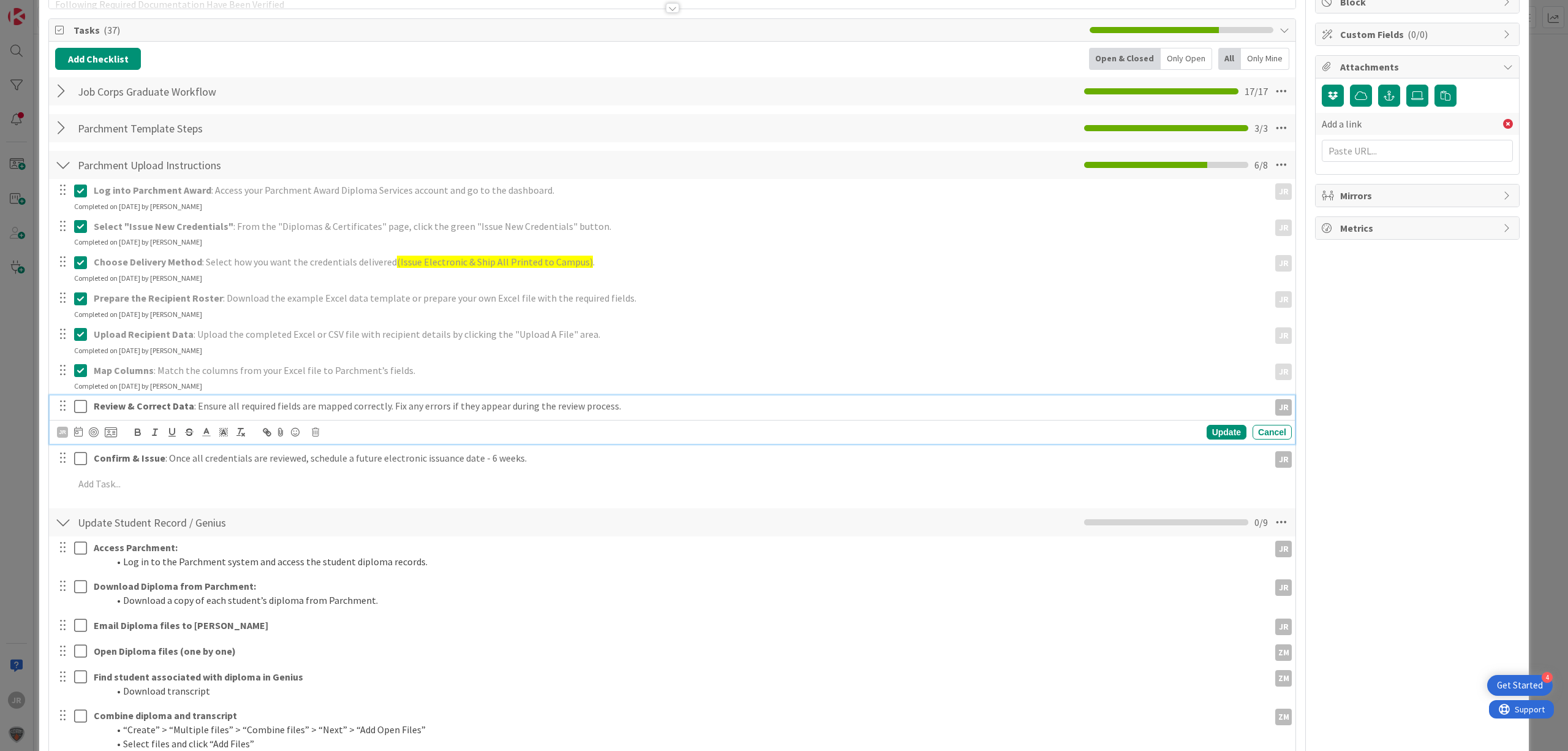
click at [77, 401] on icon at bounding box center [83, 406] width 18 height 14
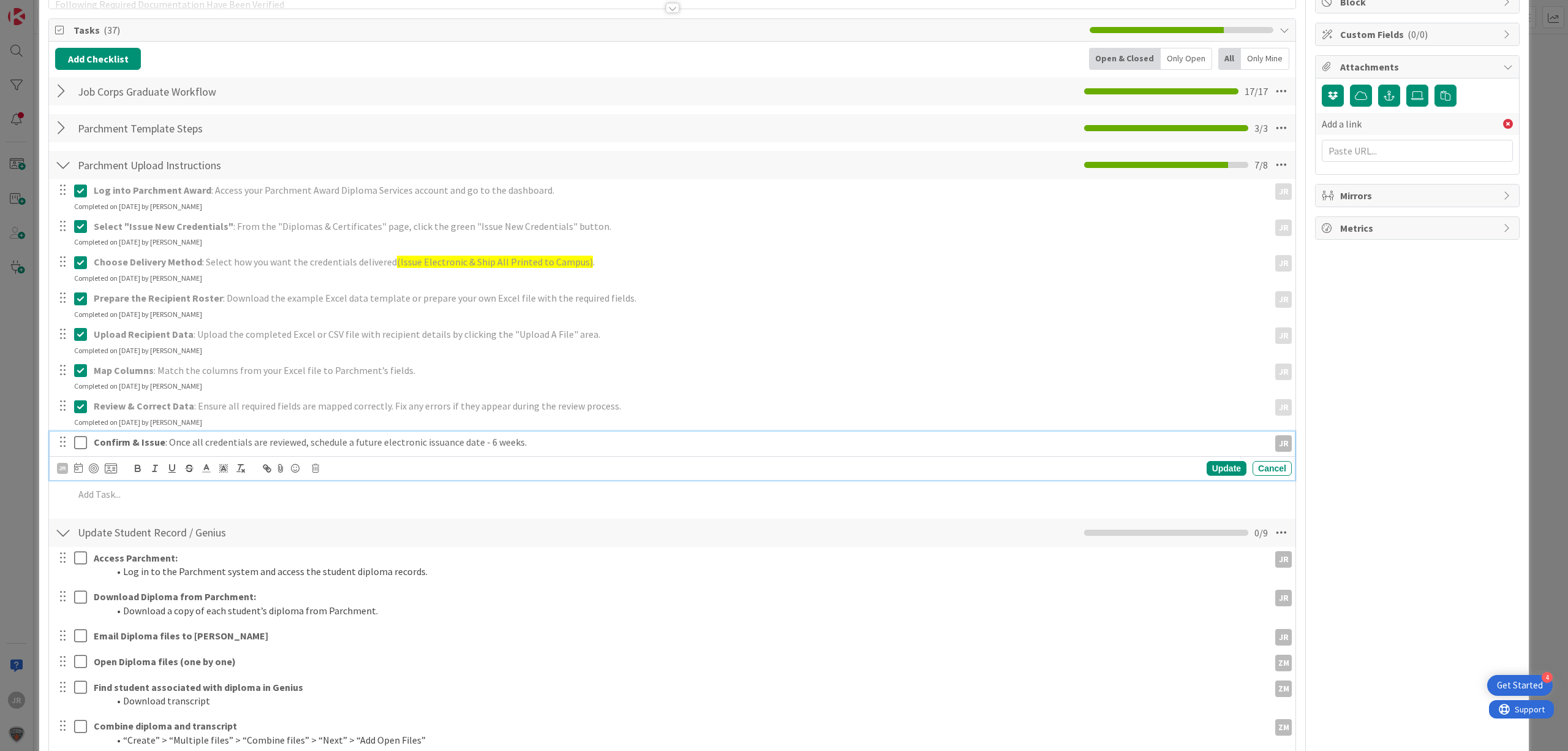
click at [80, 445] on icon at bounding box center [83, 442] width 18 height 14
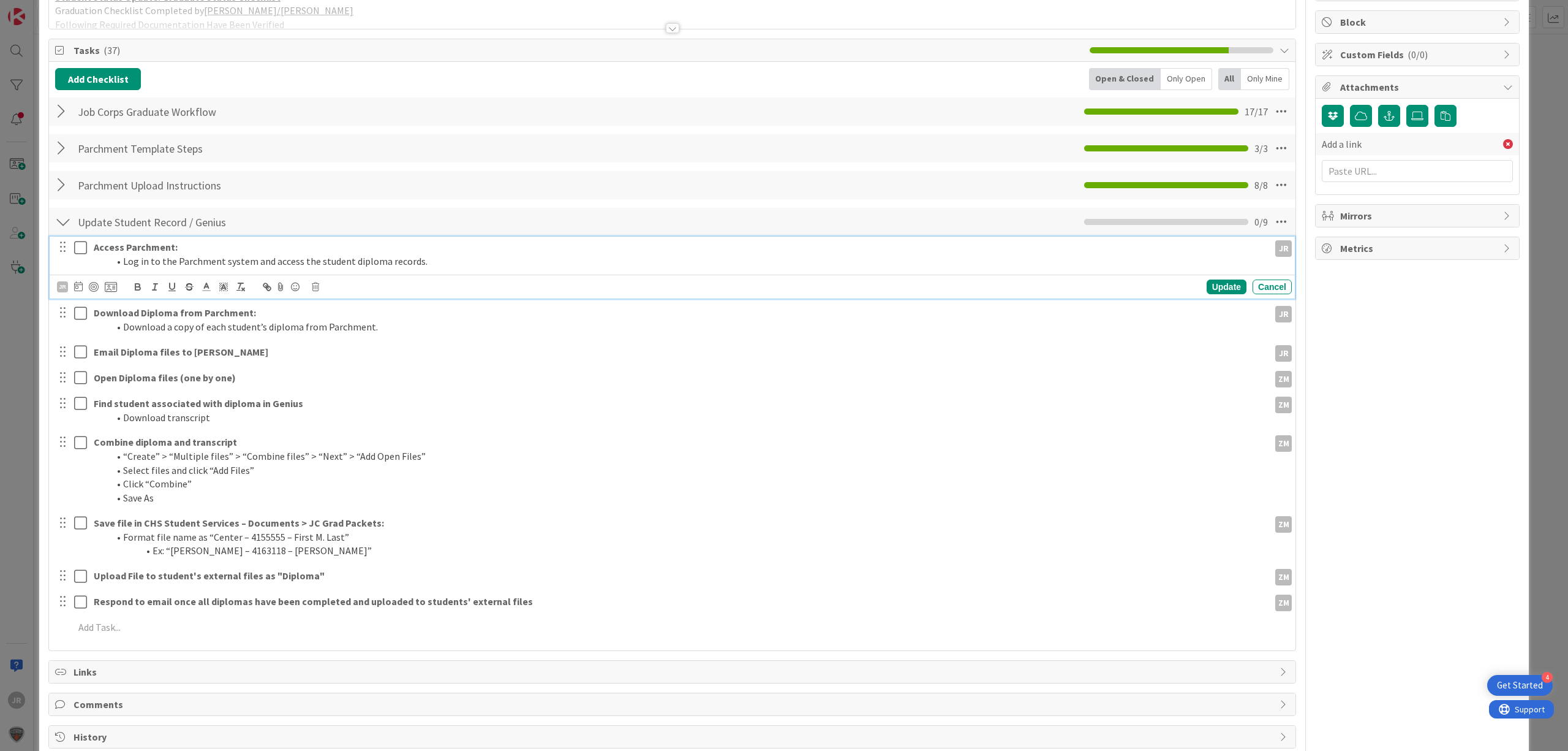
click at [77, 253] on div "Access Parchment: Log in to the Parchment system and access the student diploma…" at bounding box center [671, 267] width 1245 height 62
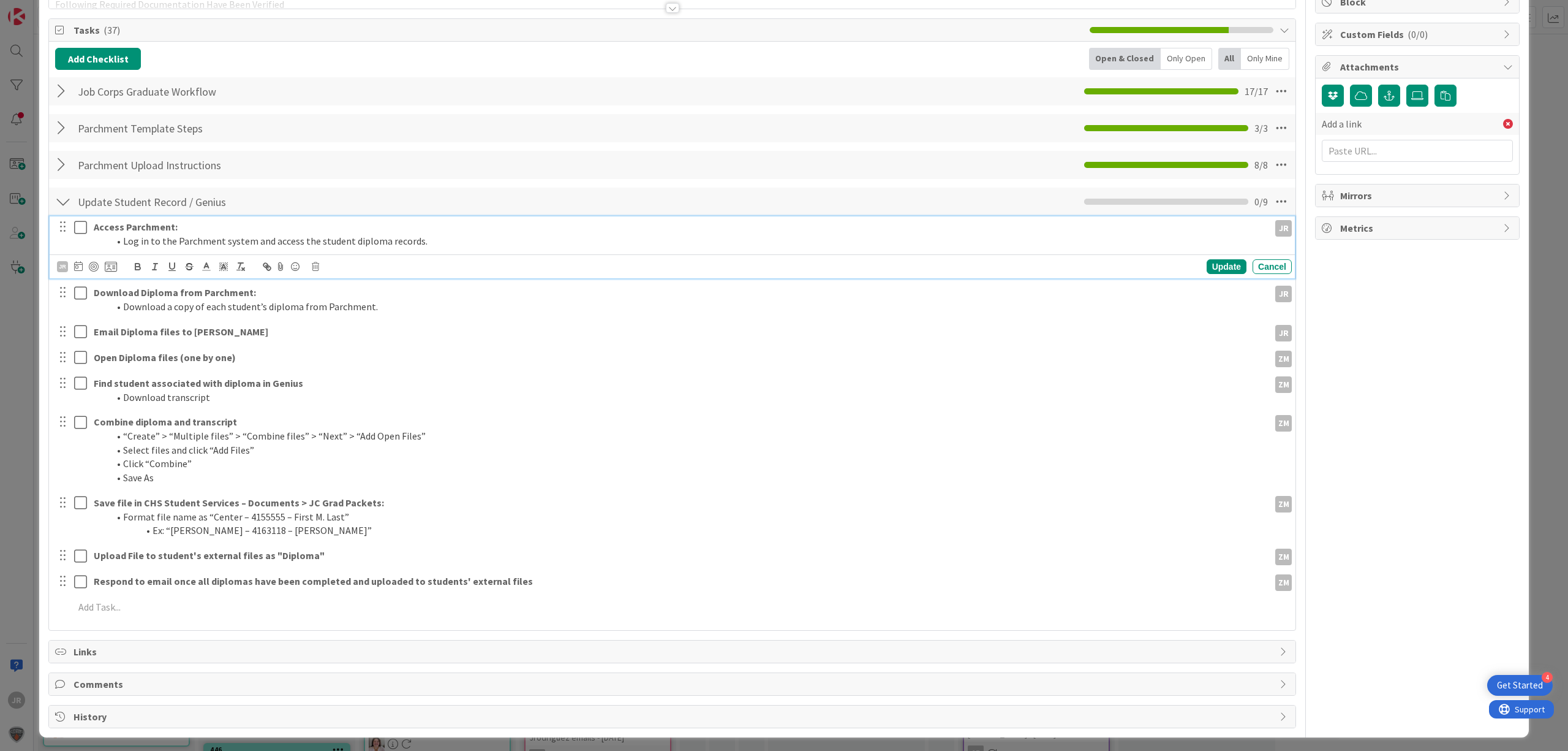
click at [76, 231] on icon at bounding box center [83, 227] width 18 height 14
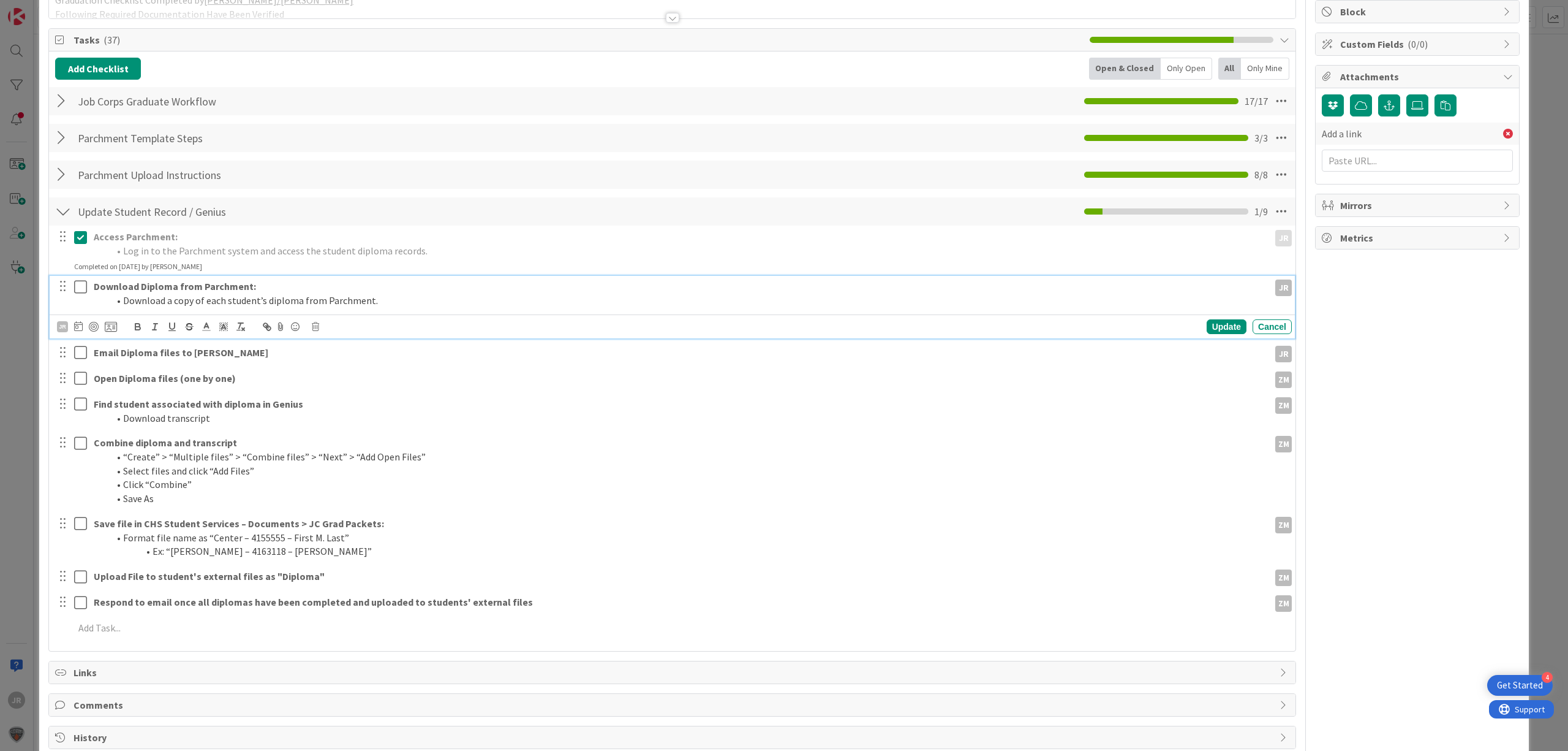
click at [80, 285] on icon at bounding box center [83, 286] width 18 height 14
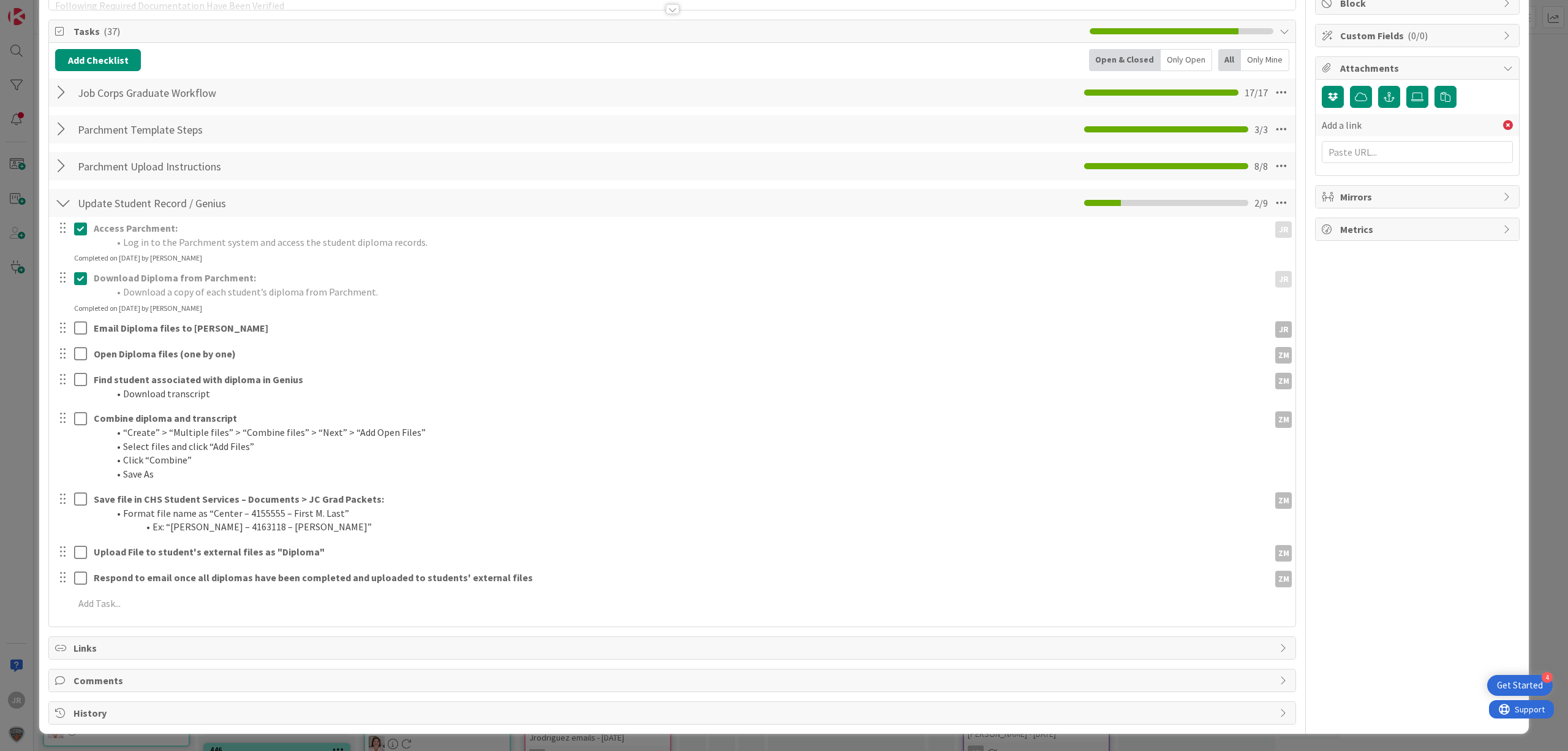
scroll to position [0, 0]
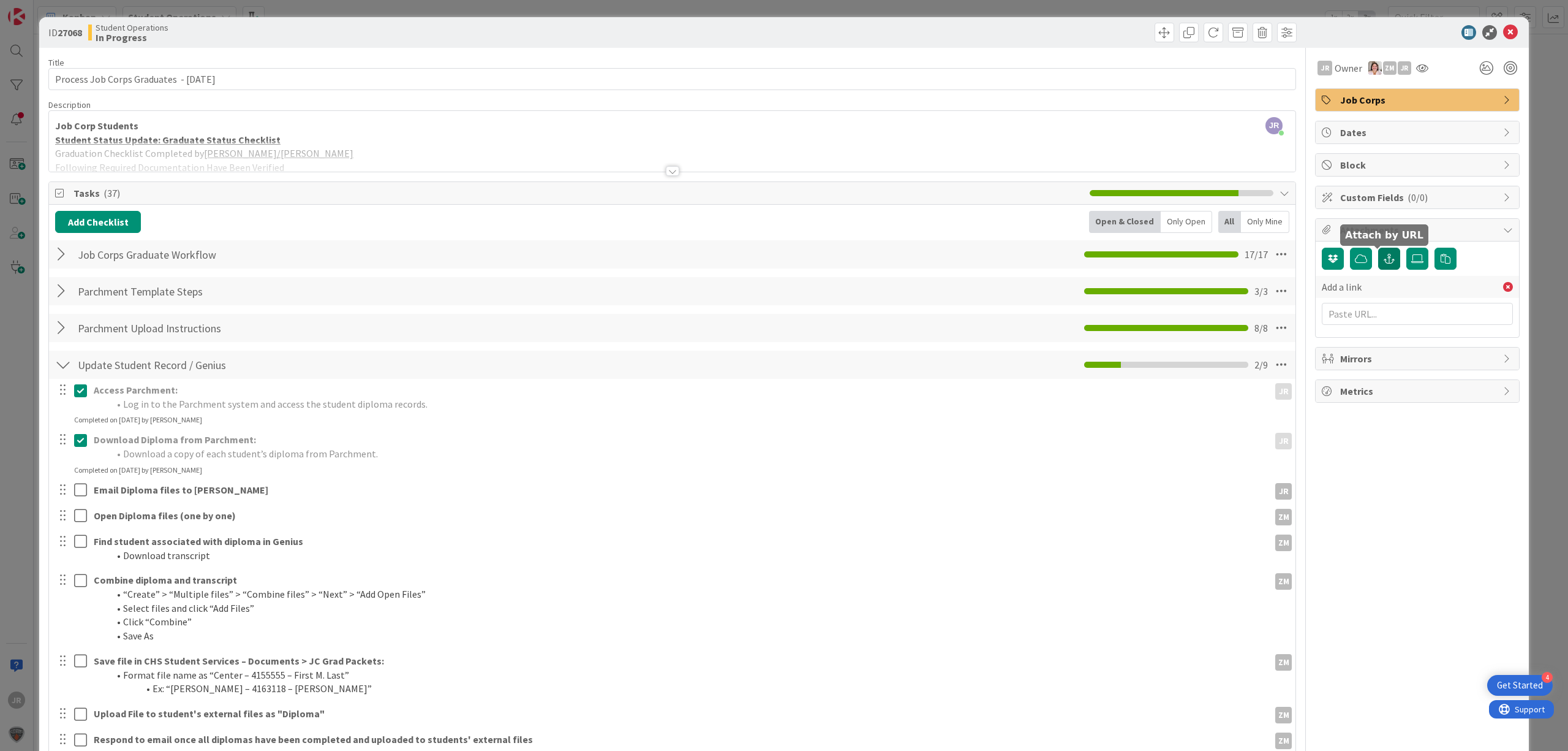
click at [1382, 253] on button "button" at bounding box center [1389, 258] width 22 height 22
click at [1358, 320] on input "text" at bounding box center [1417, 313] width 191 height 22
paste input "[URL][DOMAIN_NAME]"
type input "[URL][DOMAIN_NAME]"
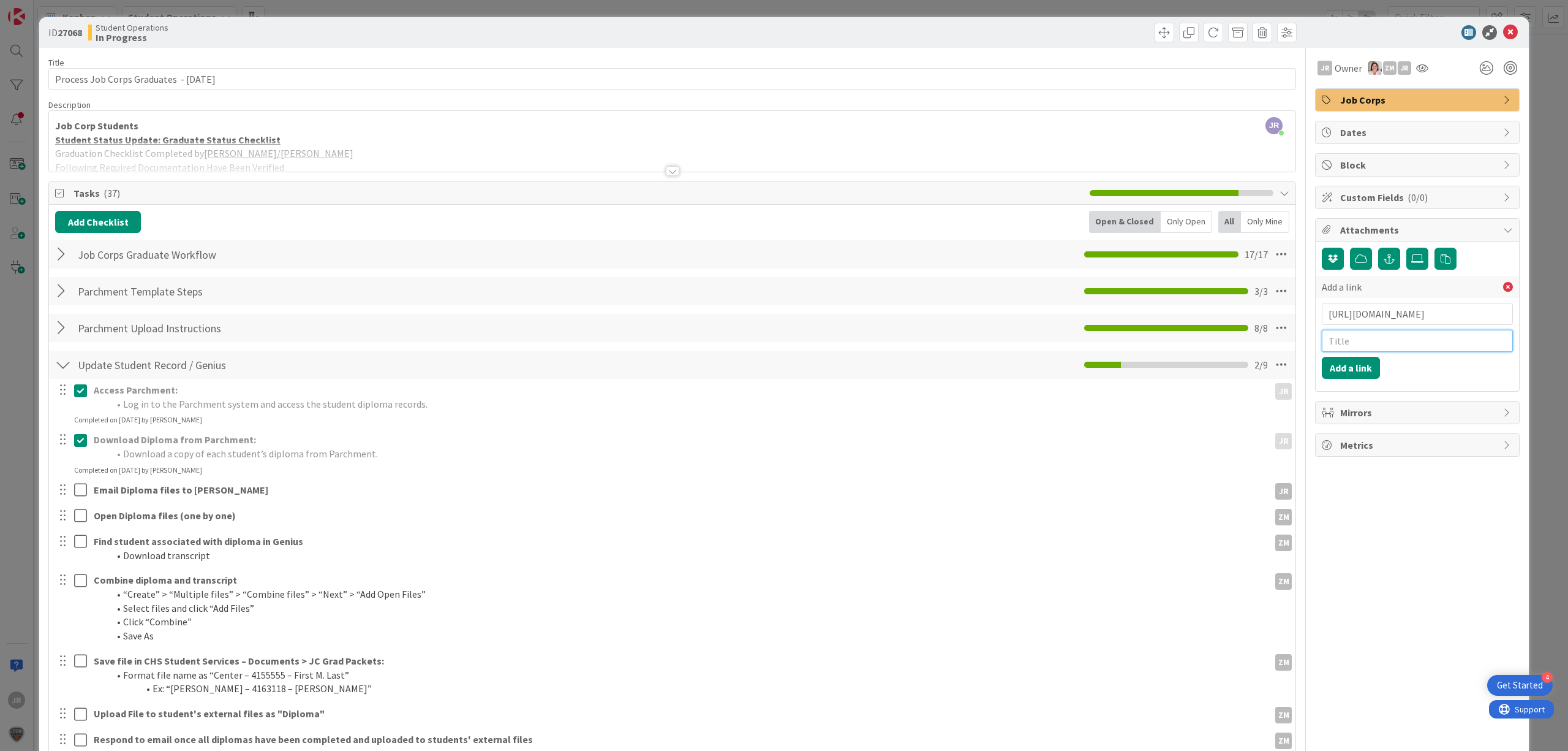
click at [1364, 346] on input "text" at bounding box center [1417, 340] width 191 height 22
type input "JC Pending Grads [DATE]"
click button "Add a link" at bounding box center [1351, 368] width 59 height 22
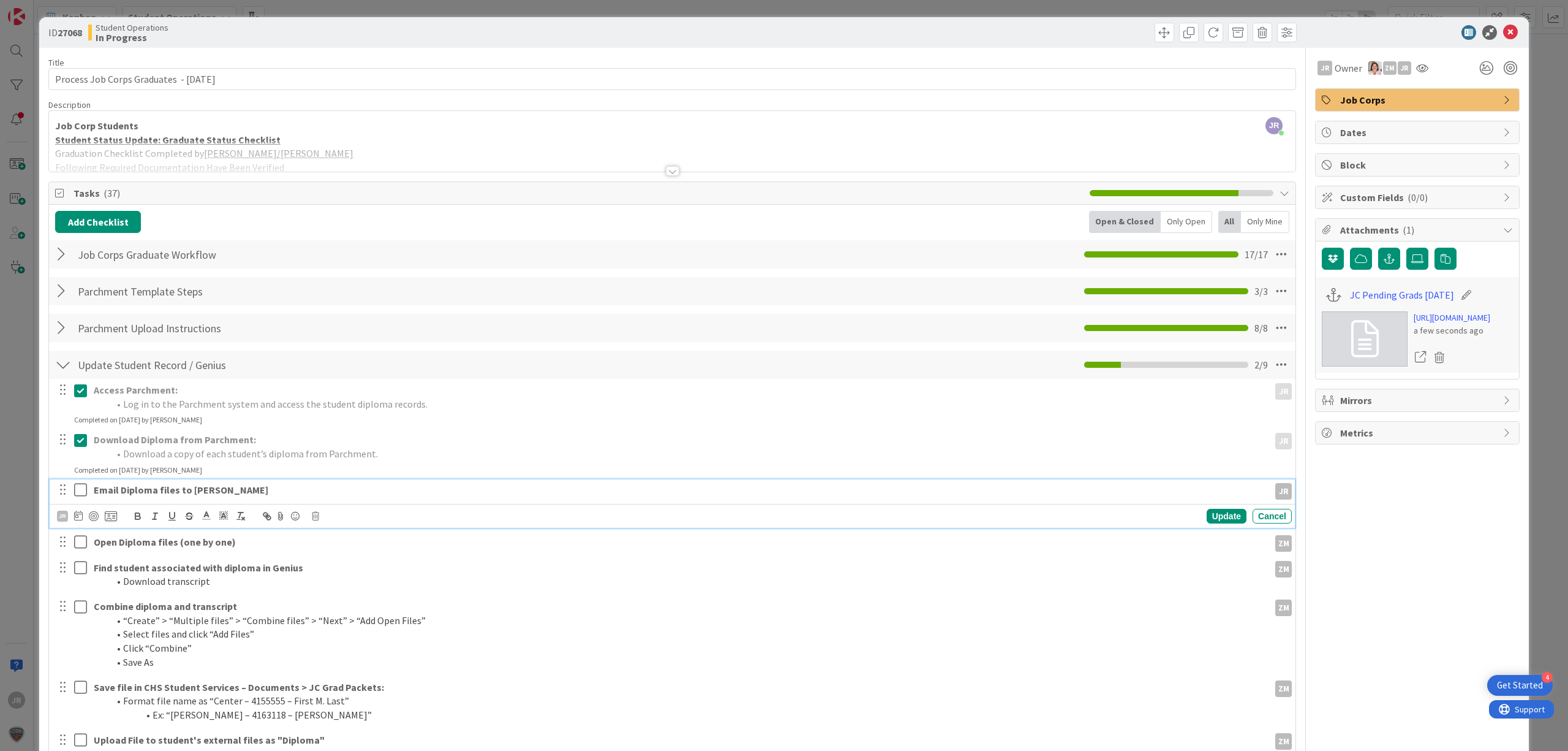
click at [82, 492] on icon at bounding box center [83, 489] width 18 height 14
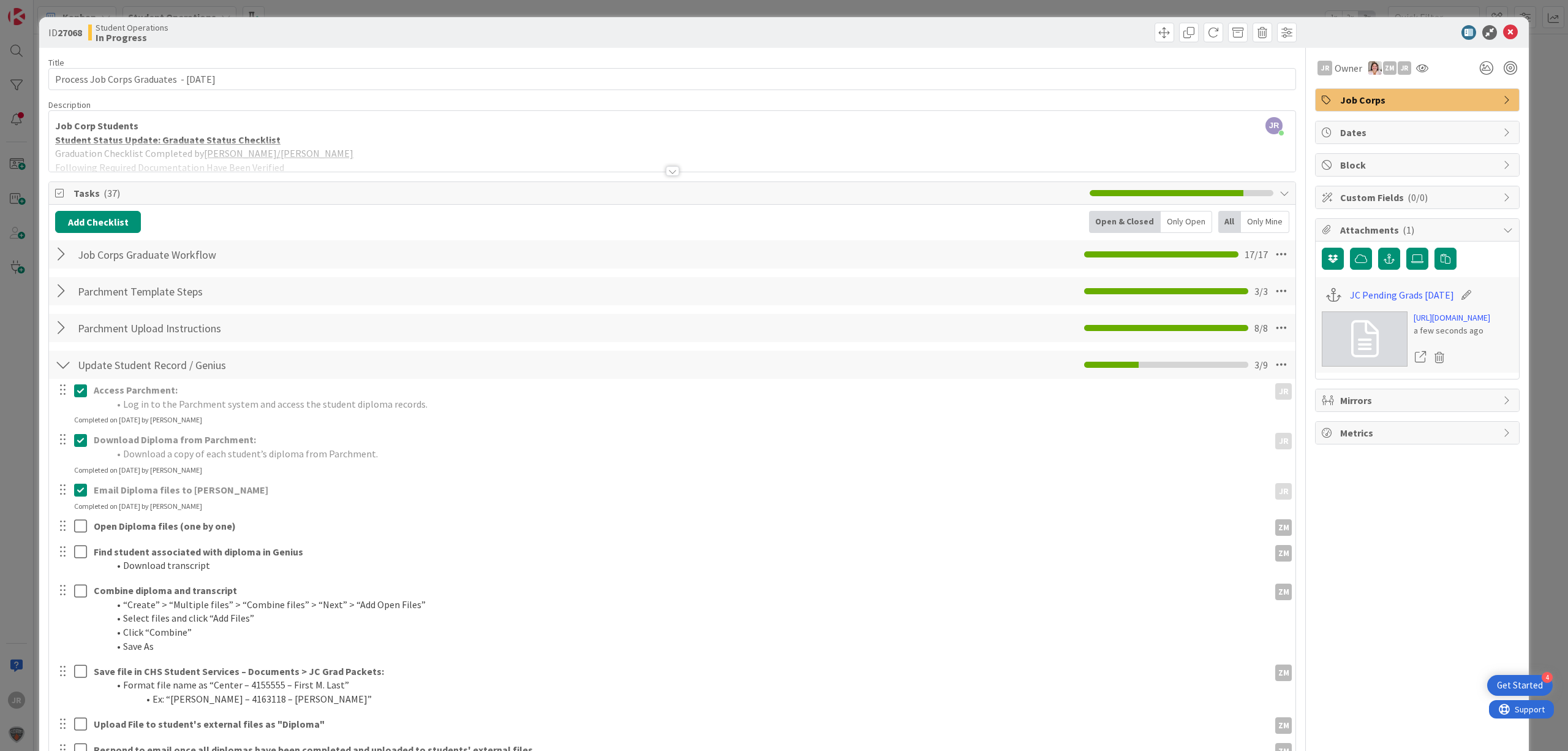
click at [713, 2] on div "ID 27068 Student Operations In Progress Title 41 / 128 Process Job Corps Gradua…" at bounding box center [784, 375] width 1568 height 751
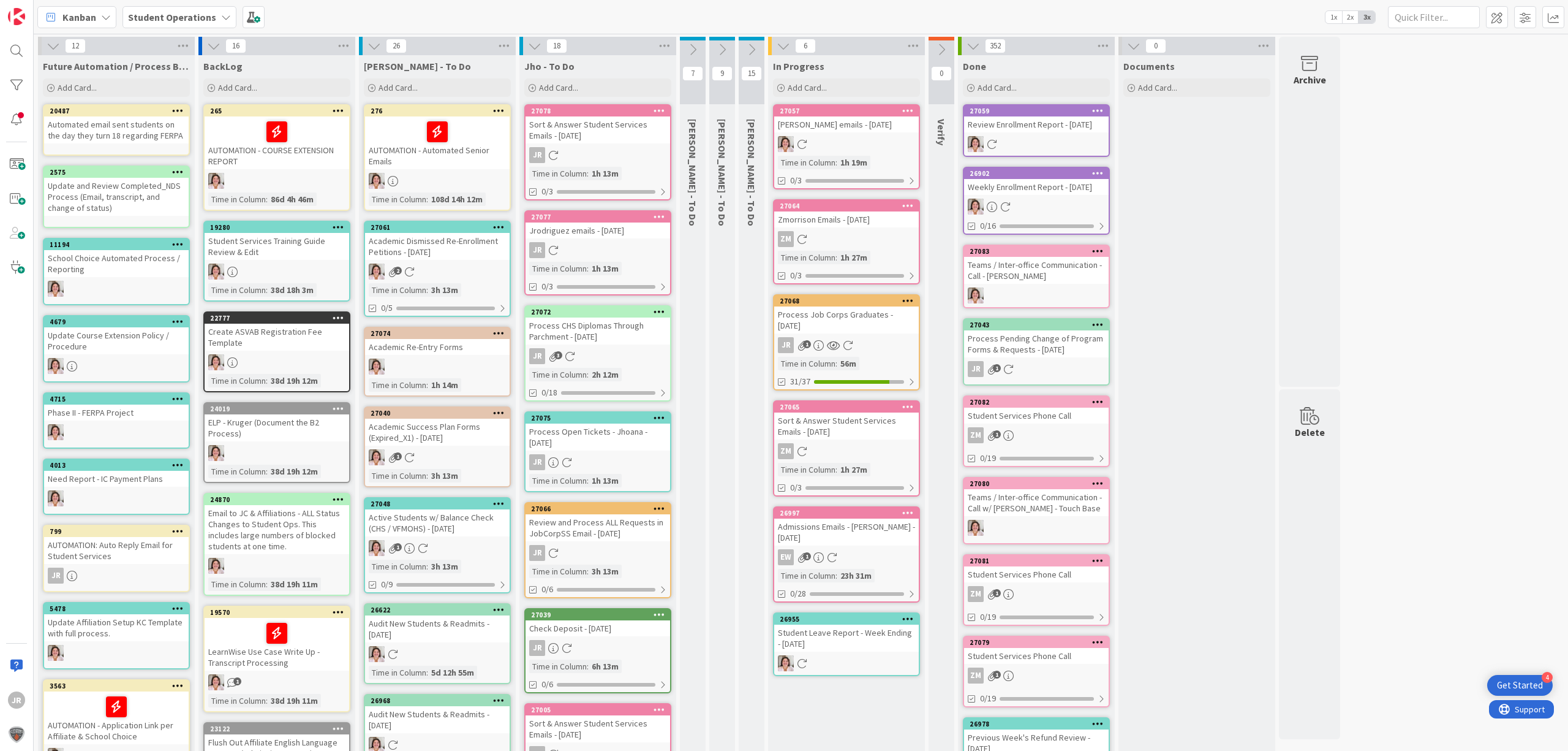
click at [691, 46] on icon at bounding box center [693, 49] width 14 height 14
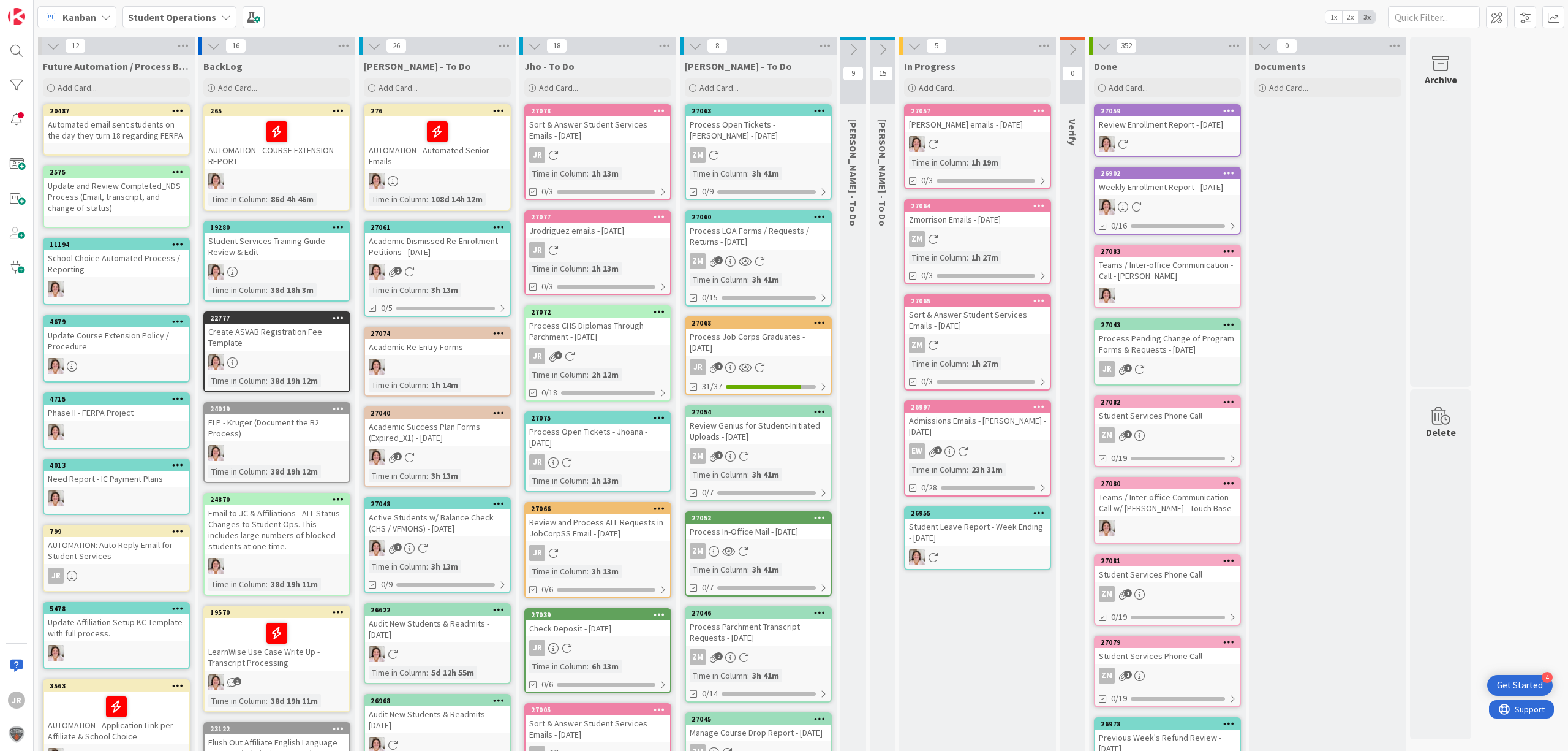
click at [758, 311] on div "[PERSON_NAME] - To Do Add Card... 27063 Process Open Tickets - [PERSON_NAME] - …" at bounding box center [758, 593] width 157 height 1077
click at [699, 44] on icon at bounding box center [695, 46] width 14 height 14
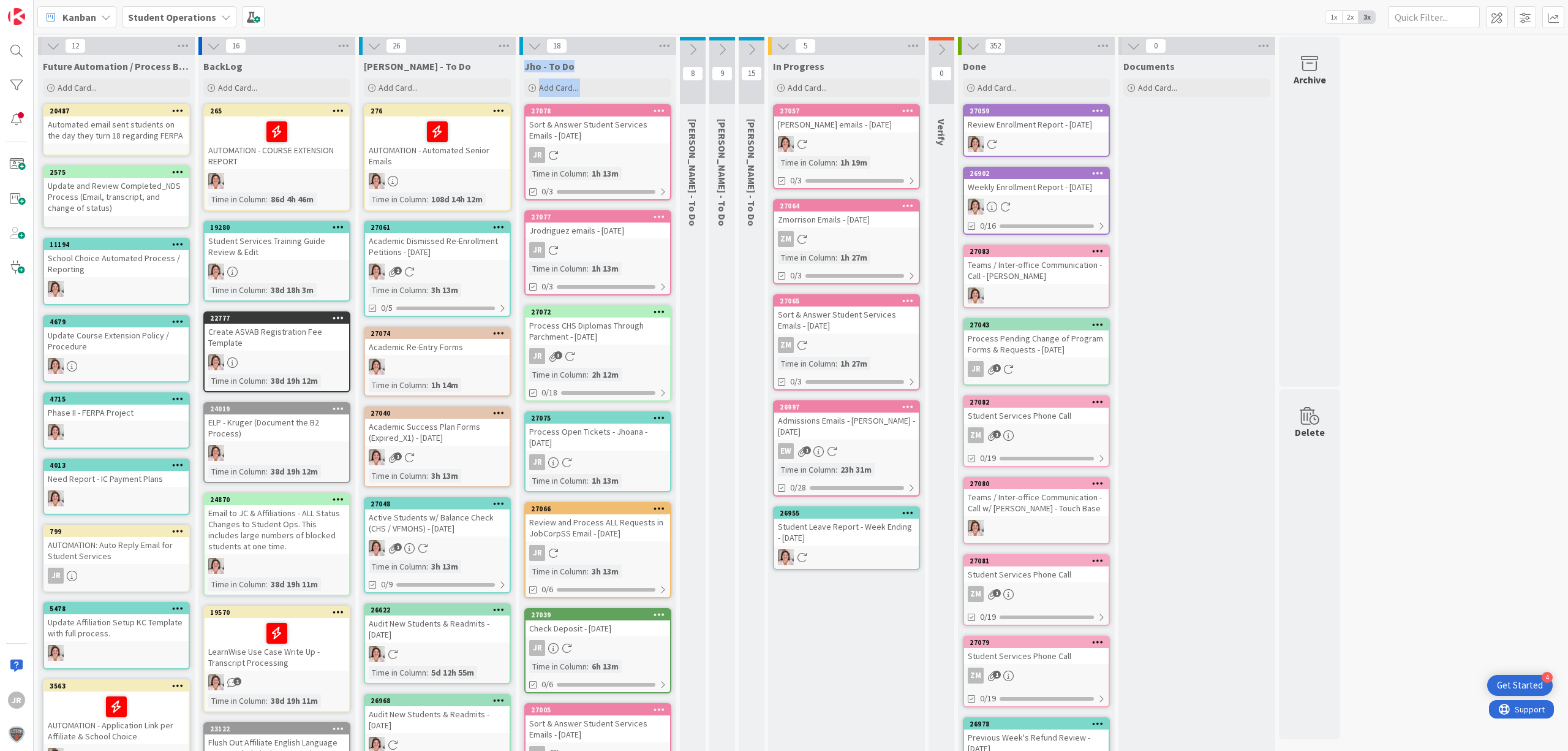
drag, startPoint x: 667, startPoint y: 40, endPoint x: 681, endPoint y: 37, distance: 14.3
click at [684, 37] on div "12 Future Automation / Process Building Add Card... 20487 Automated email sent …" at bounding box center [689, 587] width 1306 height 1101
click at [623, 45] on div "18" at bounding box center [598, 46] width 157 height 18
click at [671, 43] on icon at bounding box center [664, 46] width 16 height 18
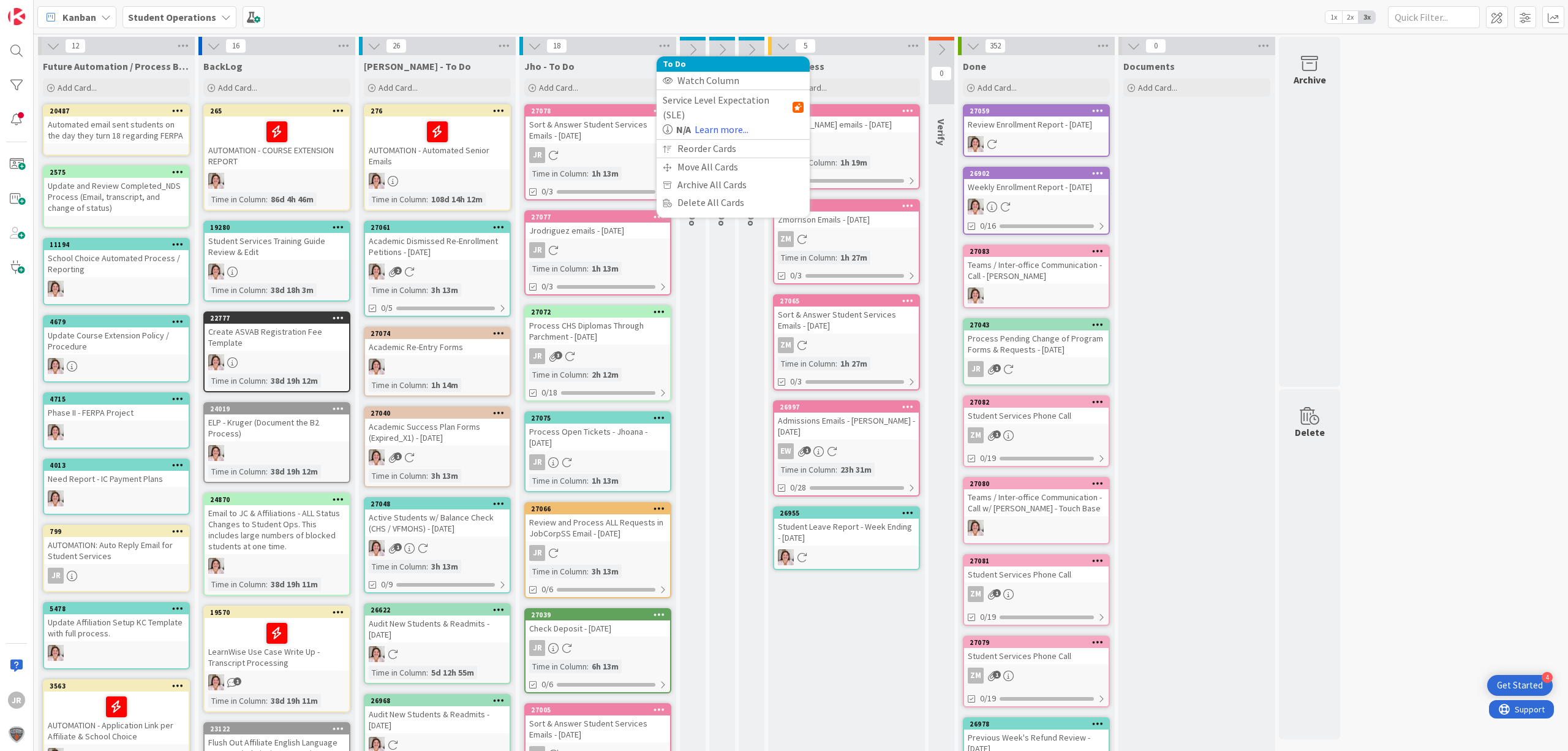
click at [736, 106] on div "Service Level Expectation (SLE)" at bounding box center [732, 107] width 141 height 30
click at [734, 122] on link "Learn more..." at bounding box center [721, 129] width 54 height 14
click at [857, 624] on div "In Progress Add Card... 27057 [PERSON_NAME] emails - [DATE] Time in [GEOGRAPHIC…" at bounding box center [846, 593] width 157 height 1077
